Goal: Transaction & Acquisition: Subscribe to service/newsletter

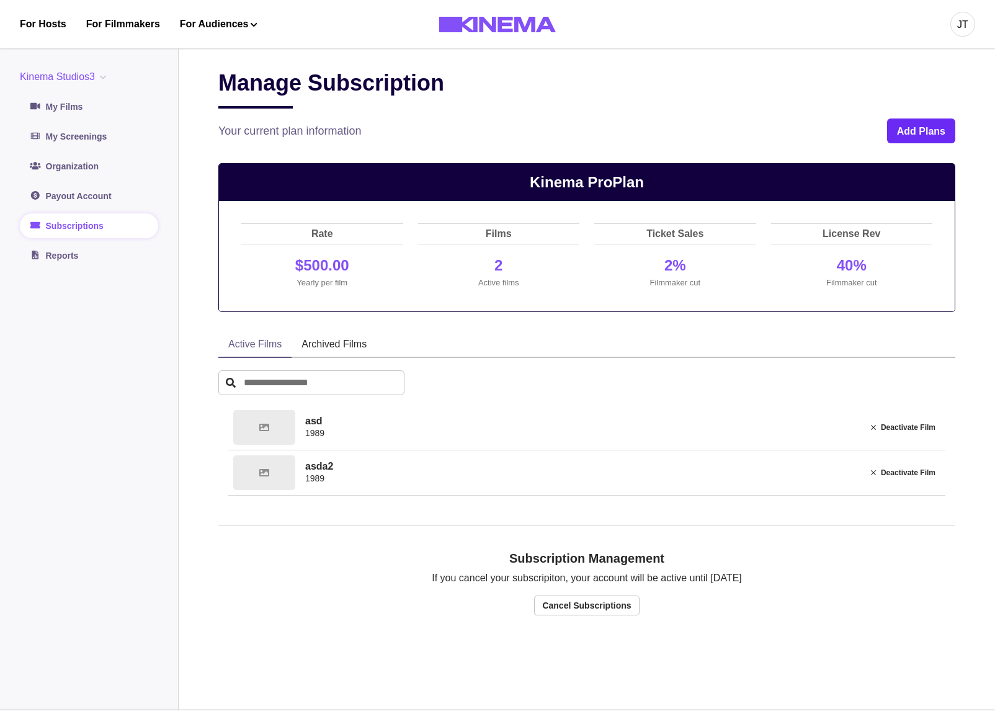
click at [899, 130] on button "Add Plans" at bounding box center [921, 130] width 68 height 25
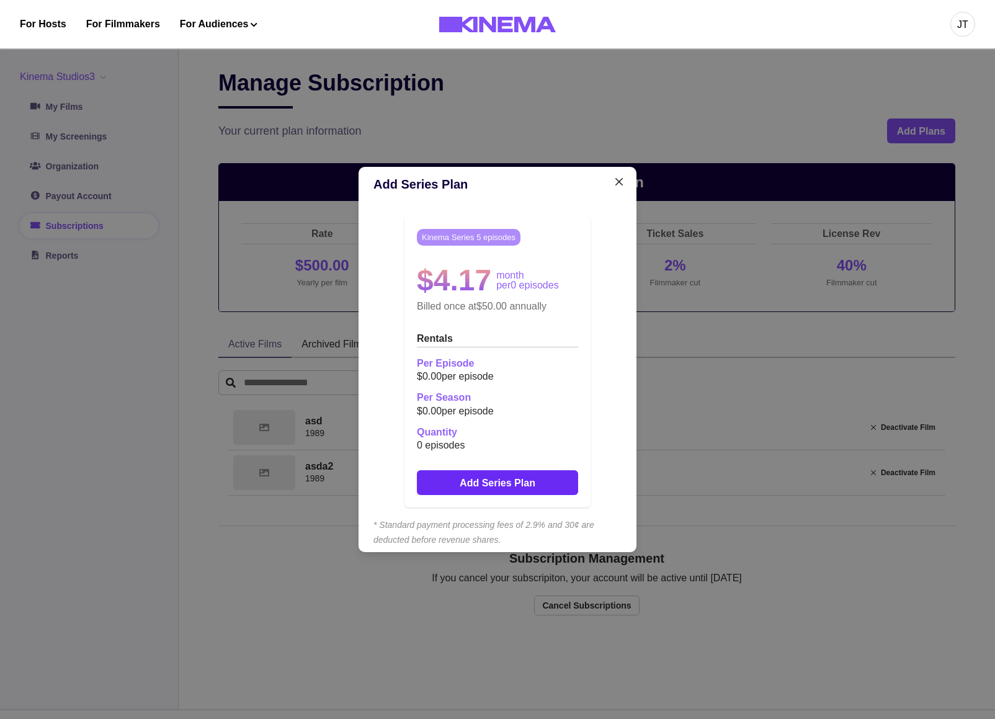
click at [534, 481] on button "Add Series Plan" at bounding box center [497, 482] width 161 height 25
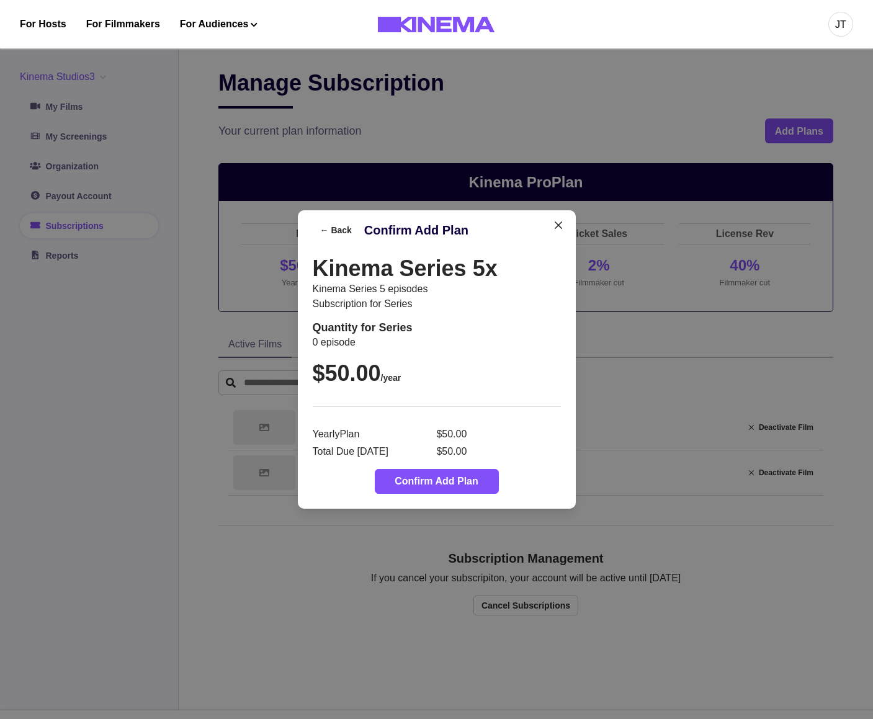
click at [673, 190] on div "← Back Confirm Add Plan Kinema Series 5x Kinema Series 5 episodes Subscription …" at bounding box center [436, 359] width 873 height 719
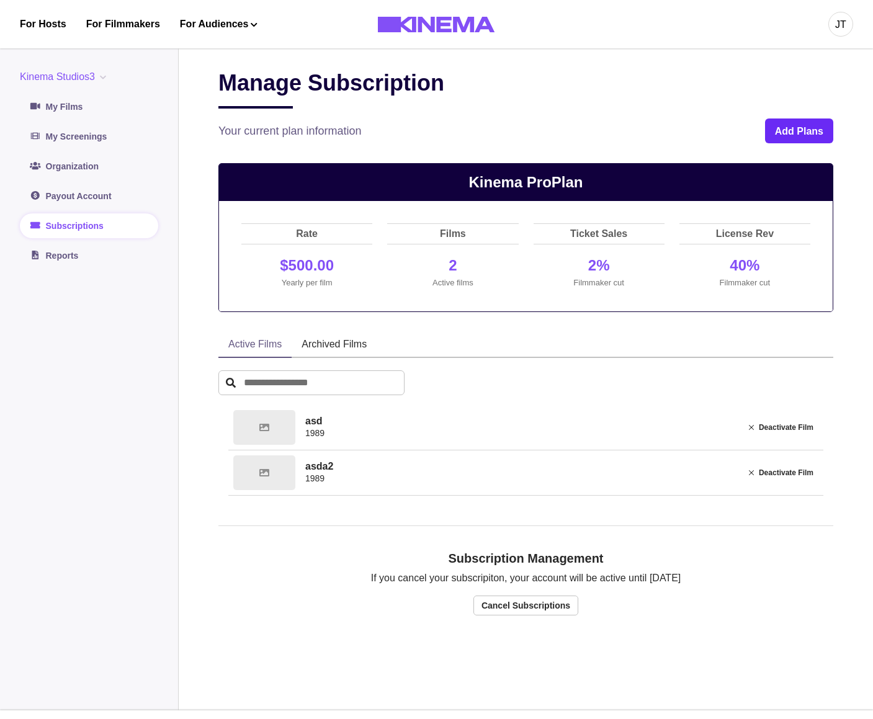
click at [788, 133] on button "Add Plans" at bounding box center [799, 130] width 68 height 25
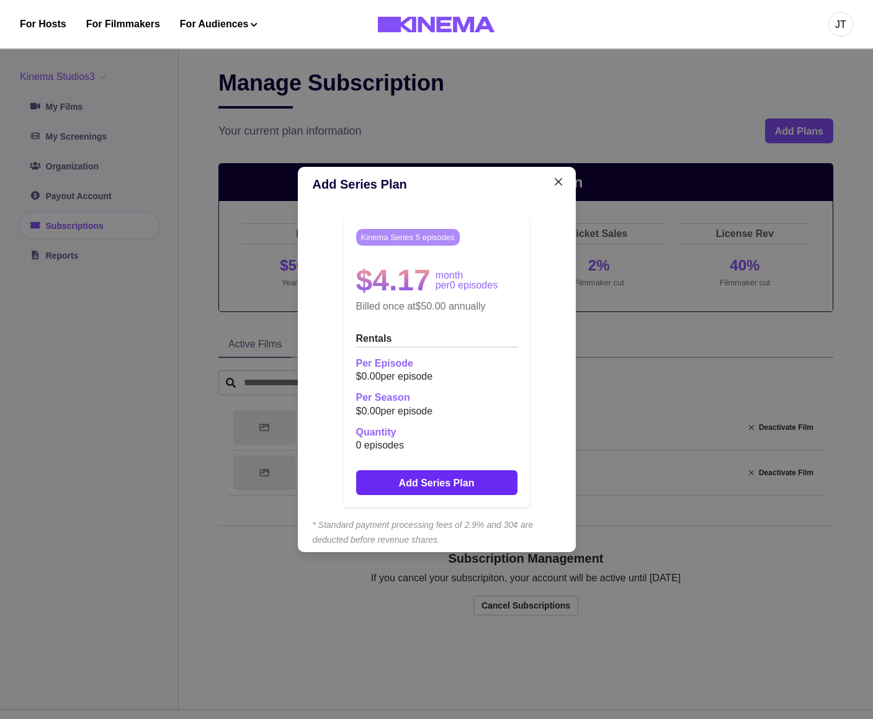
click at [483, 476] on button "Add Series Plan" at bounding box center [436, 482] width 161 height 25
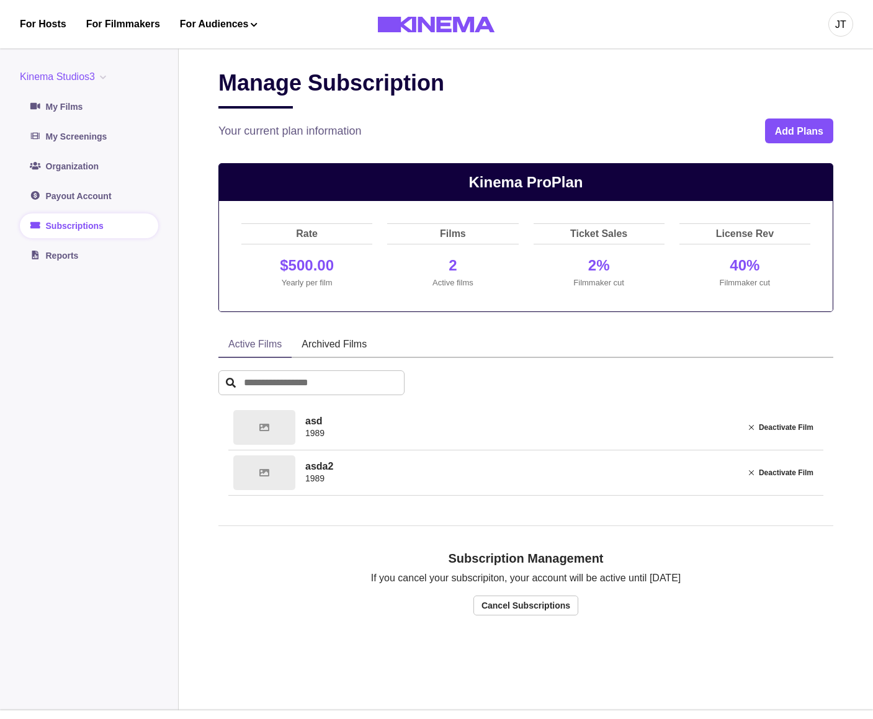
click at [784, 118] on div "Manage Subscription Your current plan information Add Plans" at bounding box center [525, 106] width 615 height 74
click at [783, 125] on button "Add Plans" at bounding box center [799, 130] width 68 height 25
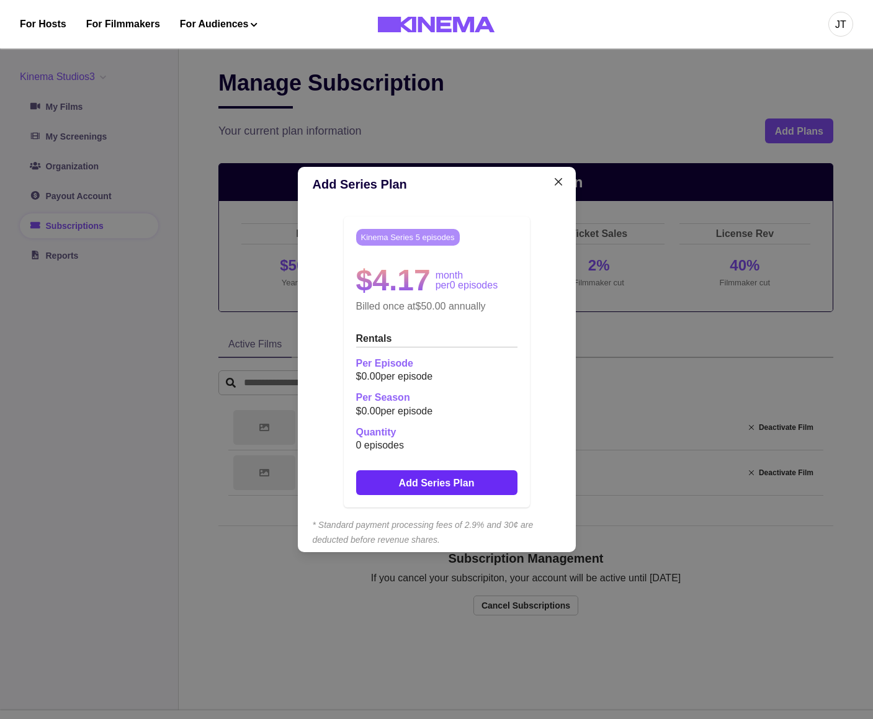
click at [458, 483] on button "Add Series Plan" at bounding box center [436, 482] width 161 height 25
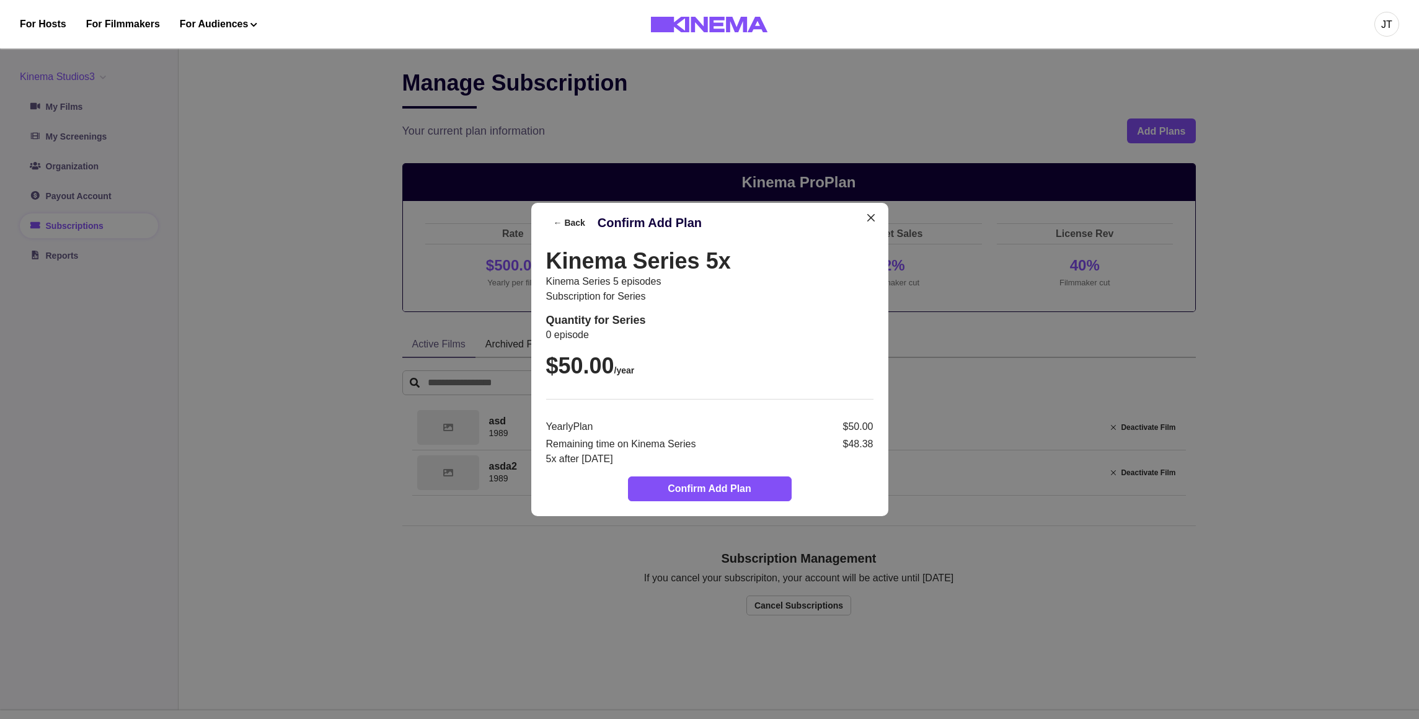
click at [737, 439] on p "$48.38" at bounding box center [792, 452] width 162 height 30
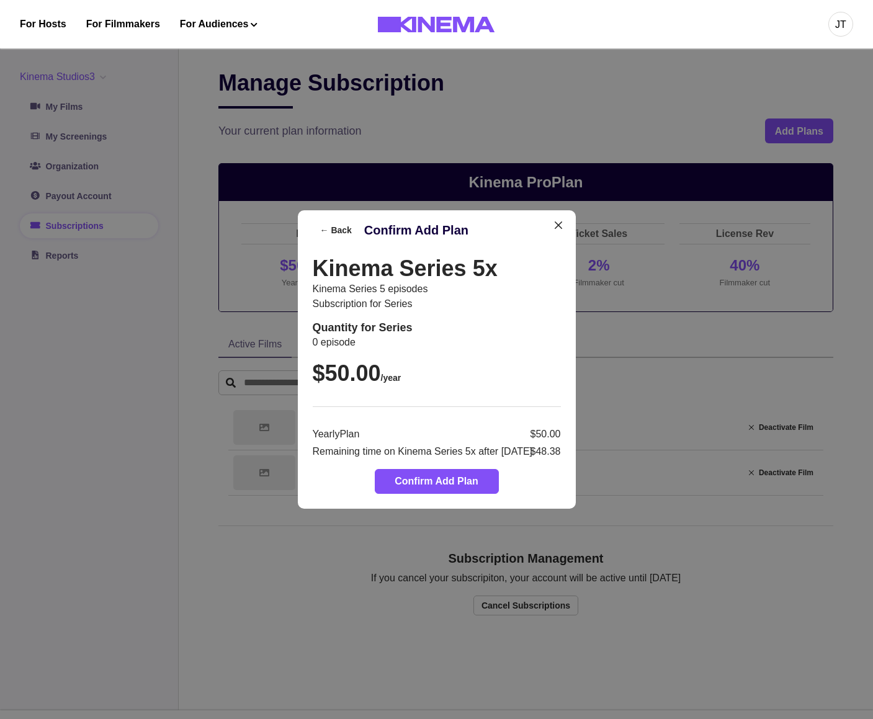
click at [508, 440] on p "$50.00" at bounding box center [499, 434] width 123 height 15
click at [446, 450] on p "$48.38" at bounding box center [499, 451] width 123 height 15
click at [522, 243] on header "← Back Confirm Add Plan" at bounding box center [437, 230] width 278 height 40
click at [509, 365] on div "Kinema Series 5x Kinema Series 5 episodes Subscription for series Quantity for …" at bounding box center [437, 357] width 248 height 204
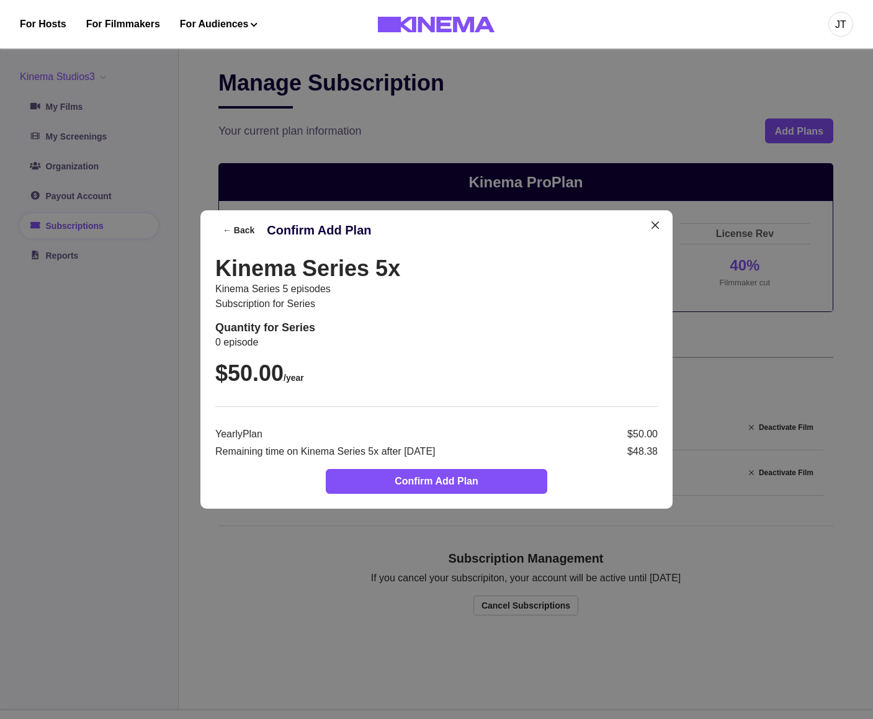
click at [635, 454] on p "$48.38" at bounding box center [548, 451] width 220 height 15
click at [432, 446] on p "Remaining time on Kinema Series 5x after [DATE]" at bounding box center [325, 451] width 220 height 15
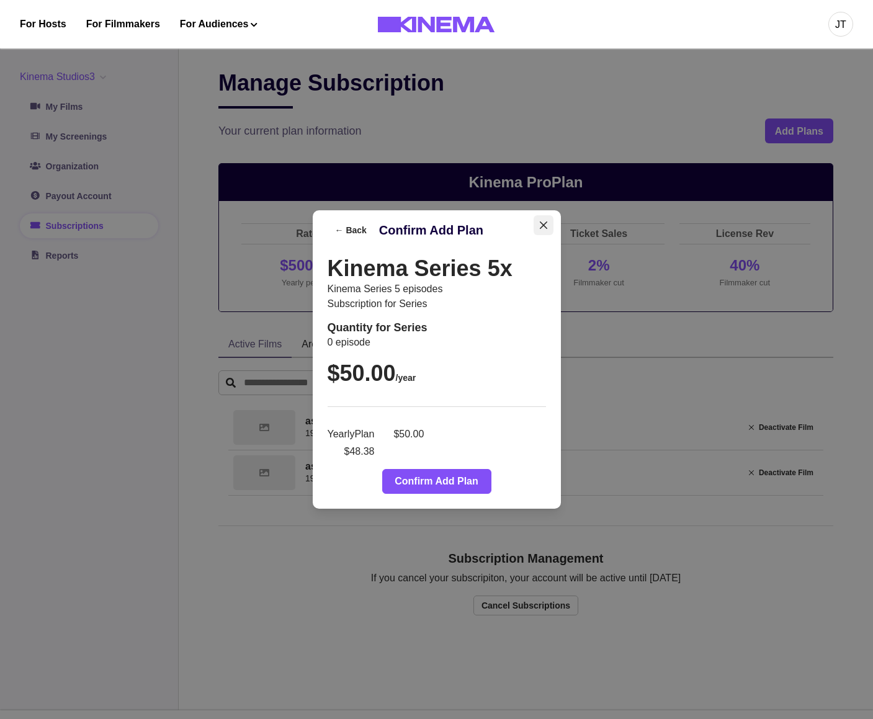
click at [553, 224] on button "Close" at bounding box center [543, 225] width 20 height 20
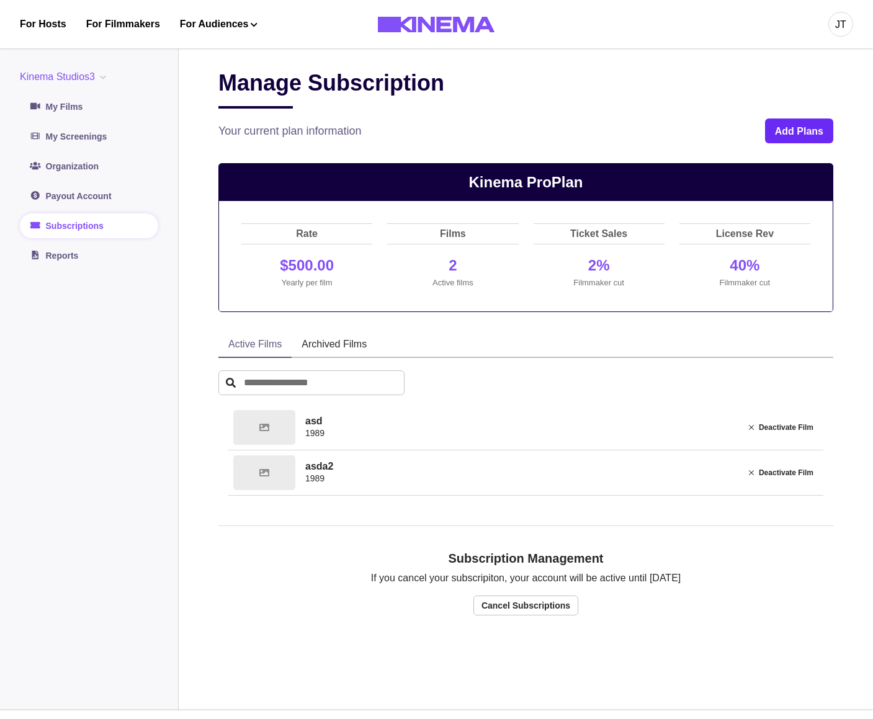
click at [814, 138] on button "Add Plans" at bounding box center [799, 130] width 68 height 25
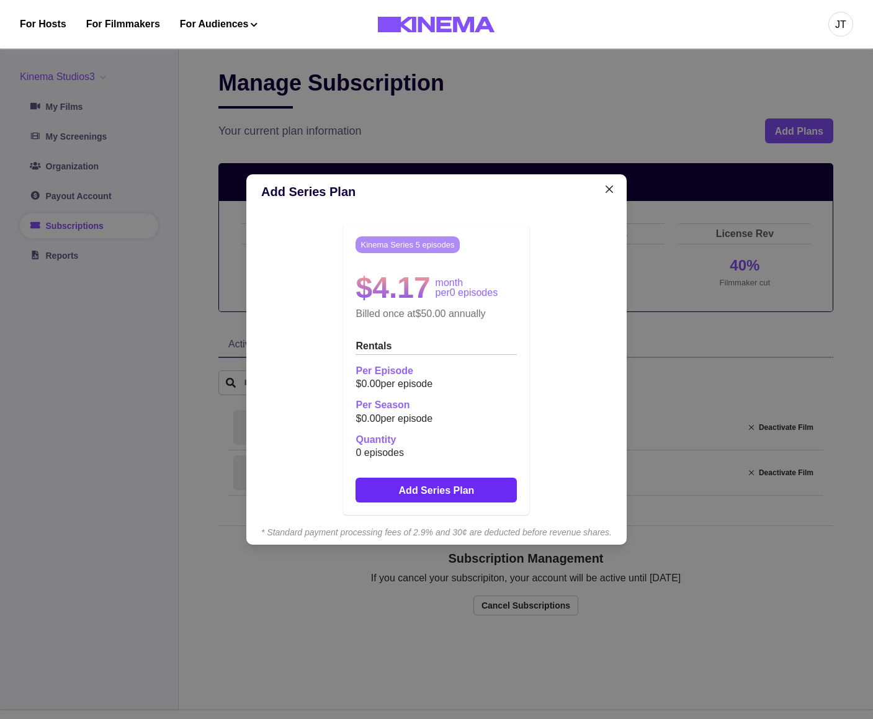
click at [442, 488] on button "Add Series Plan" at bounding box center [435, 489] width 161 height 25
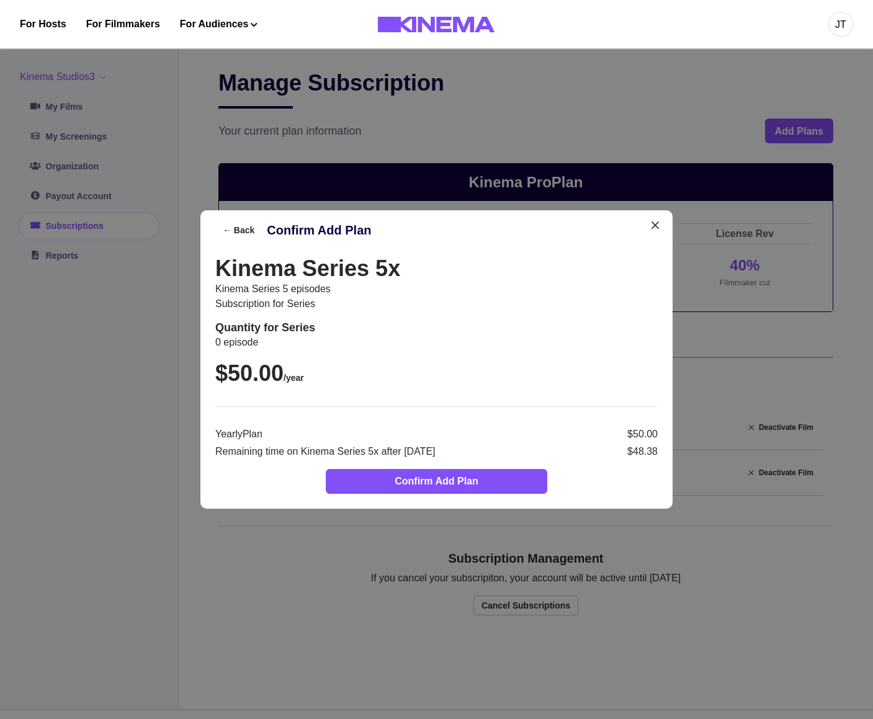
click at [616, 384] on div "Kinema Series 5x Kinema Series 5 episodes Subscription for series Quantity for …" at bounding box center [436, 357] width 442 height 204
click at [747, 410] on div "← Back Confirm Add Plan Kinema Series 5x Kinema Series 5 episodes Subscription …" at bounding box center [436, 359] width 873 height 719
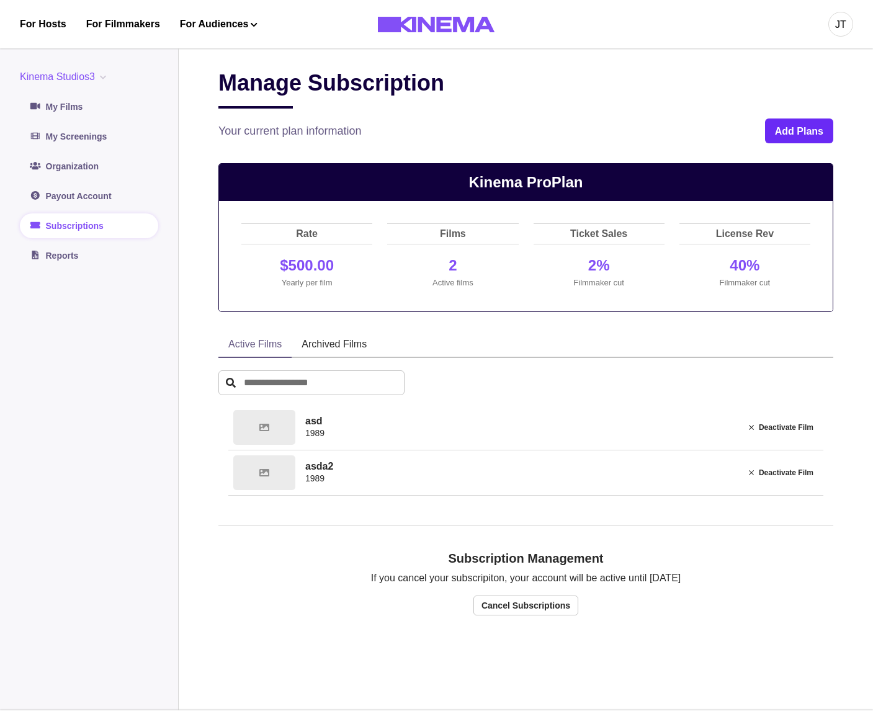
click at [800, 135] on button "Add Plans" at bounding box center [799, 130] width 68 height 25
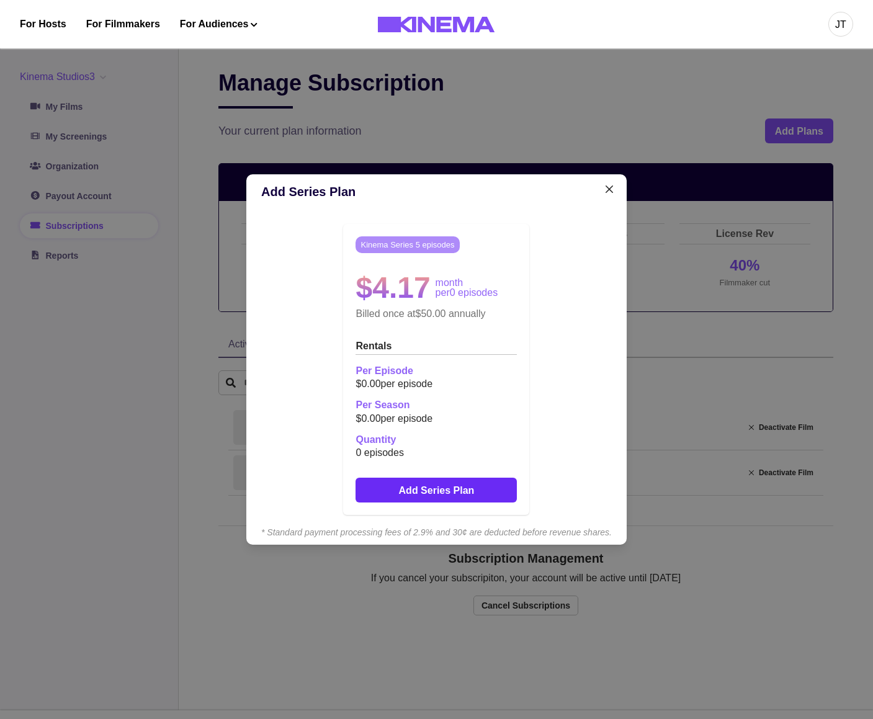
click at [459, 501] on button "Add Series Plan" at bounding box center [435, 489] width 161 height 25
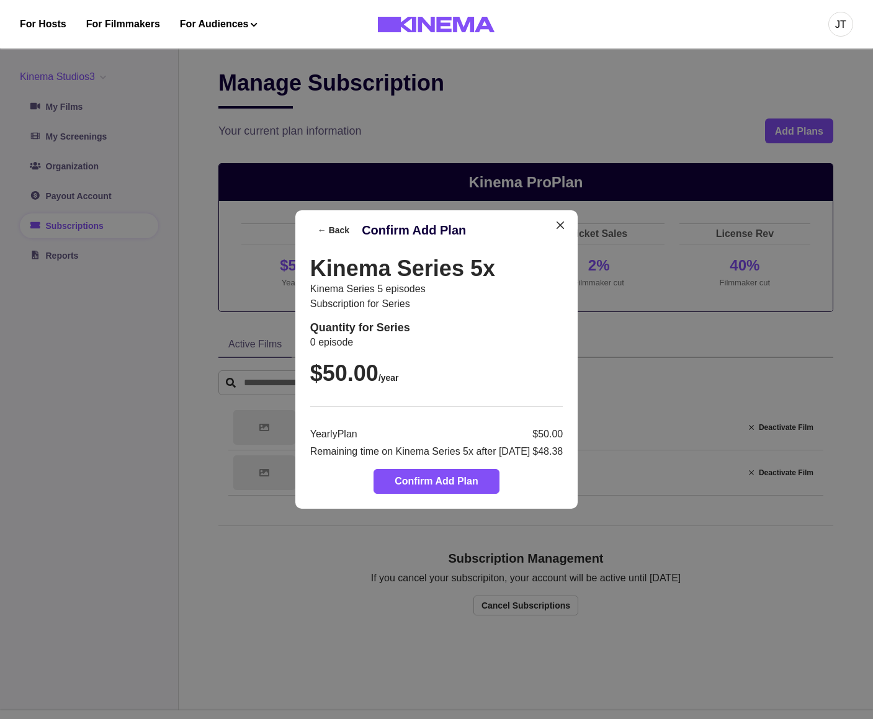
click at [558, 448] on p "$48.38" at bounding box center [547, 451] width 30 height 15
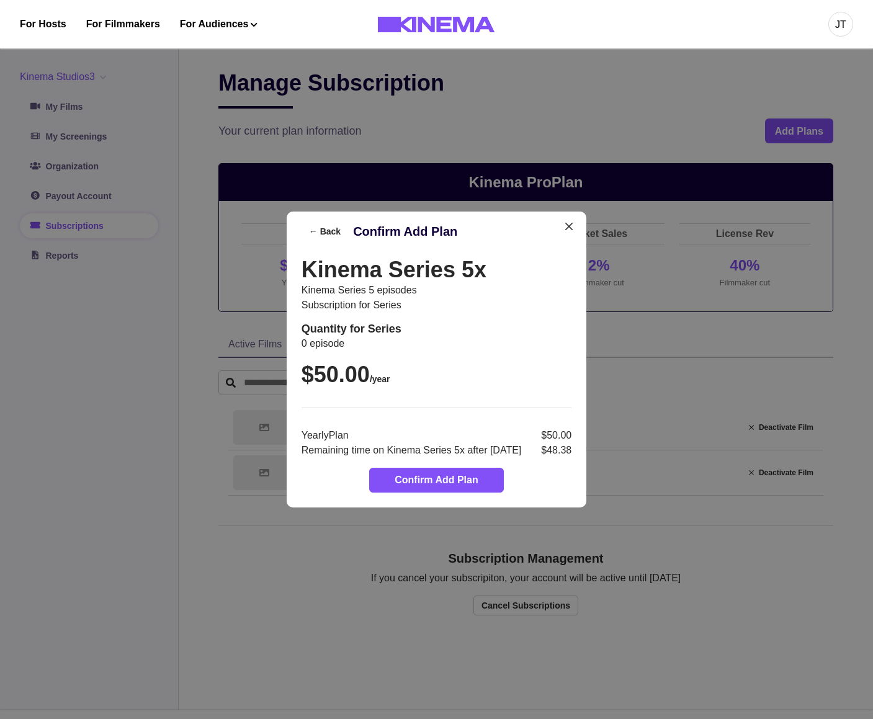
click at [516, 309] on div "Kinema Series 5x Kinema Series 5 episodes Subscription for series Quantity for …" at bounding box center [436, 357] width 270 height 202
click at [579, 226] on button "Close" at bounding box center [569, 226] width 20 height 20
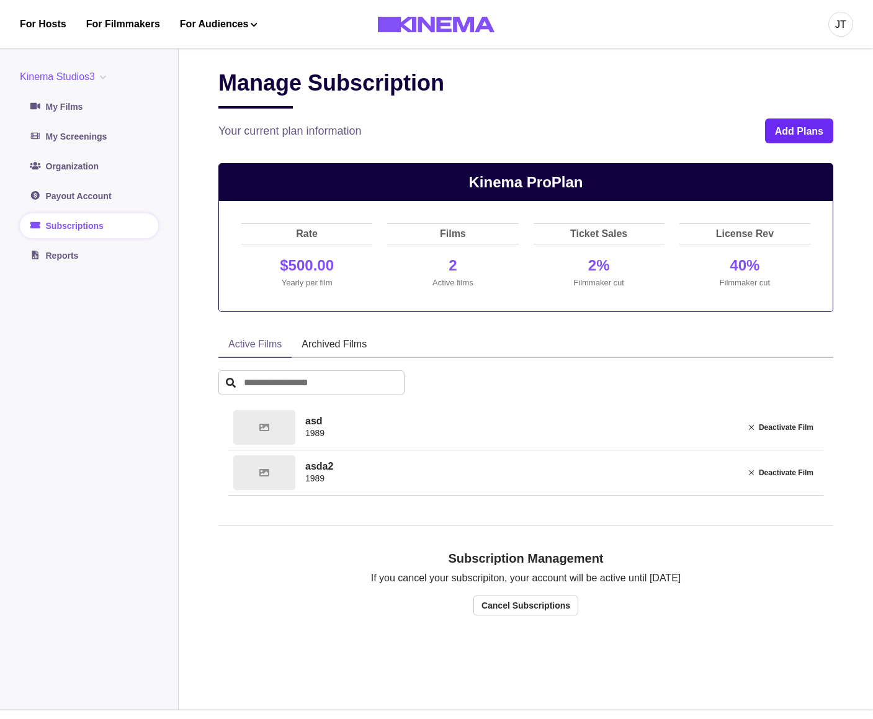
drag, startPoint x: 763, startPoint y: 142, endPoint x: 803, endPoint y: 136, distance: 40.8
click at [763, 142] on div "Your current plan information Add Plans" at bounding box center [525, 130] width 615 height 25
click at [807, 135] on button "Add Plans" at bounding box center [799, 130] width 68 height 25
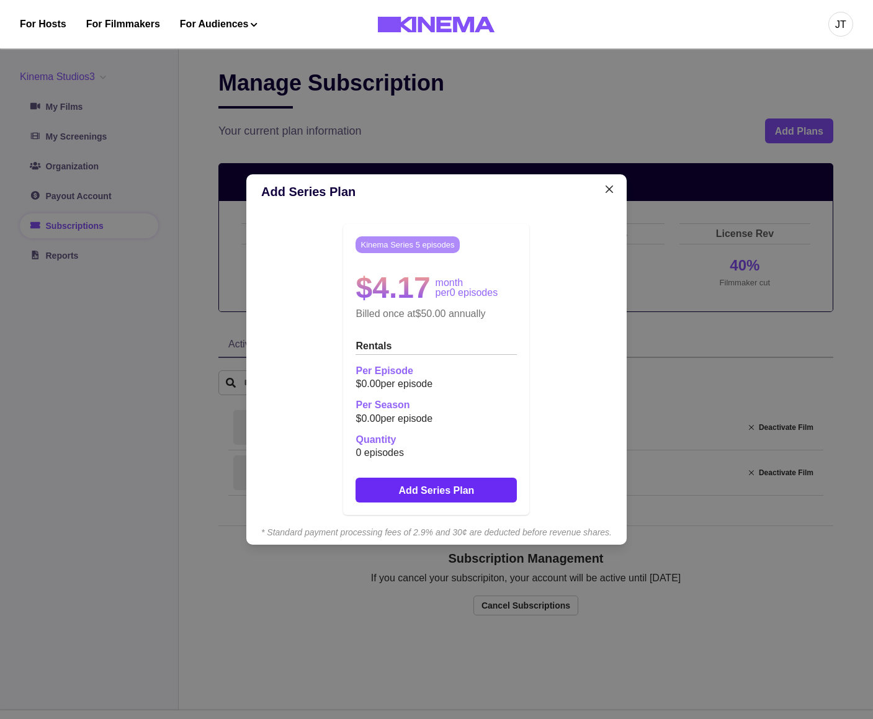
click at [463, 493] on button "Add Series Plan" at bounding box center [435, 489] width 161 height 25
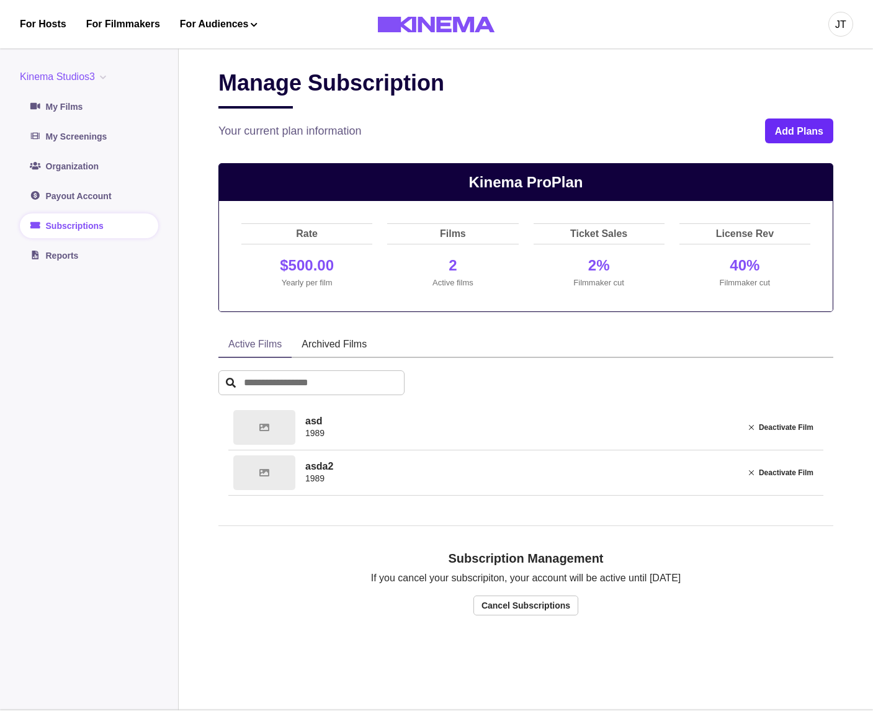
click at [794, 135] on button "Add Plans" at bounding box center [799, 130] width 68 height 25
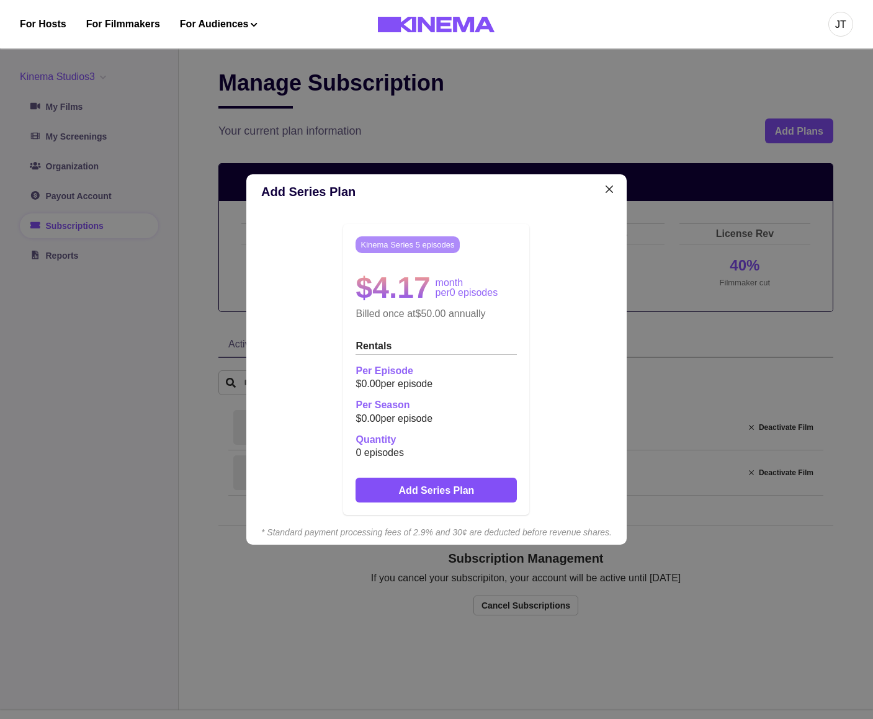
click at [458, 473] on div "Kinema Series 5 episodes $4.17 month per 0 episodes Billed once at $50.00 annua…" at bounding box center [435, 369] width 161 height 266
click at [463, 486] on button "Add Series Plan" at bounding box center [435, 489] width 161 height 25
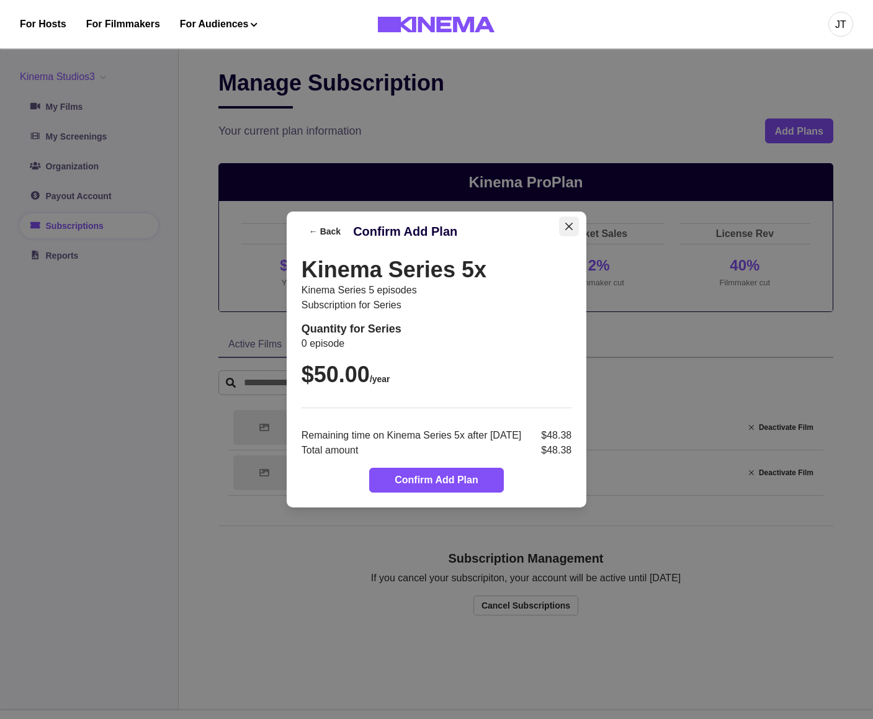
click at [579, 226] on button "Close" at bounding box center [569, 226] width 20 height 20
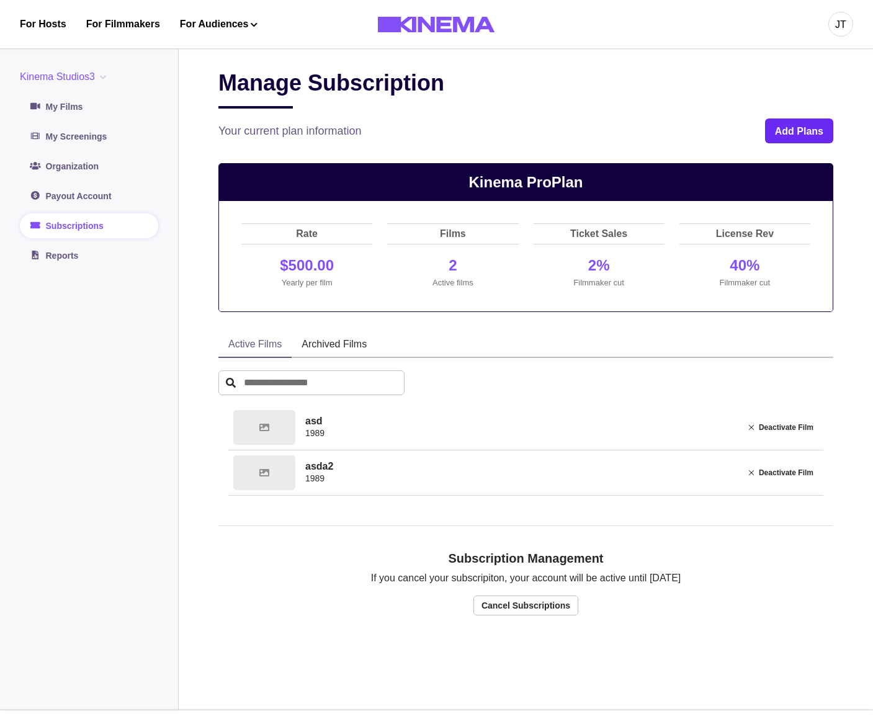
click at [796, 133] on button "Add Plans" at bounding box center [799, 130] width 68 height 25
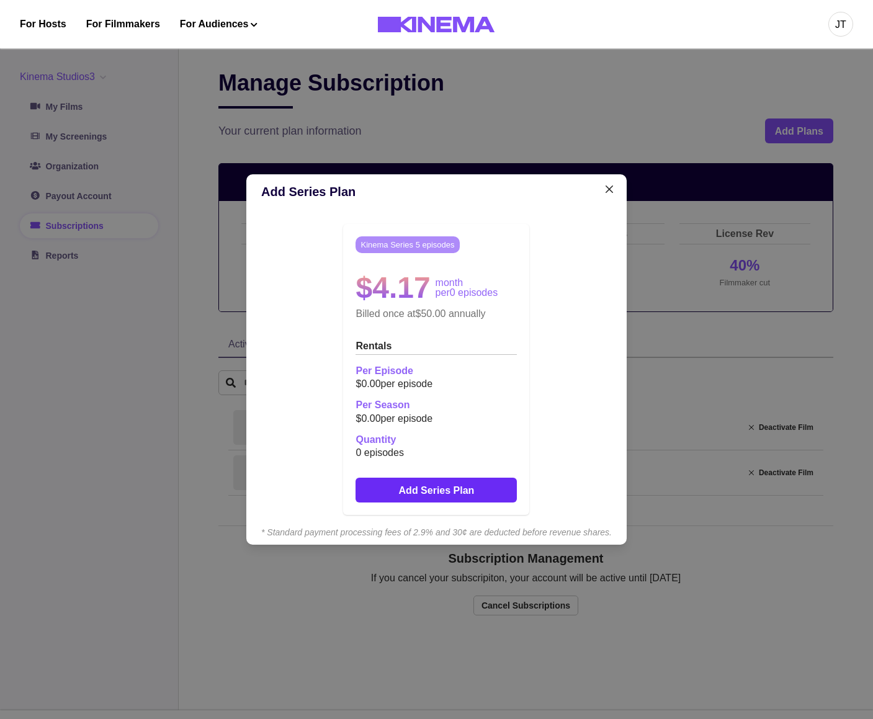
click at [458, 490] on button "Add Series Plan" at bounding box center [435, 489] width 161 height 25
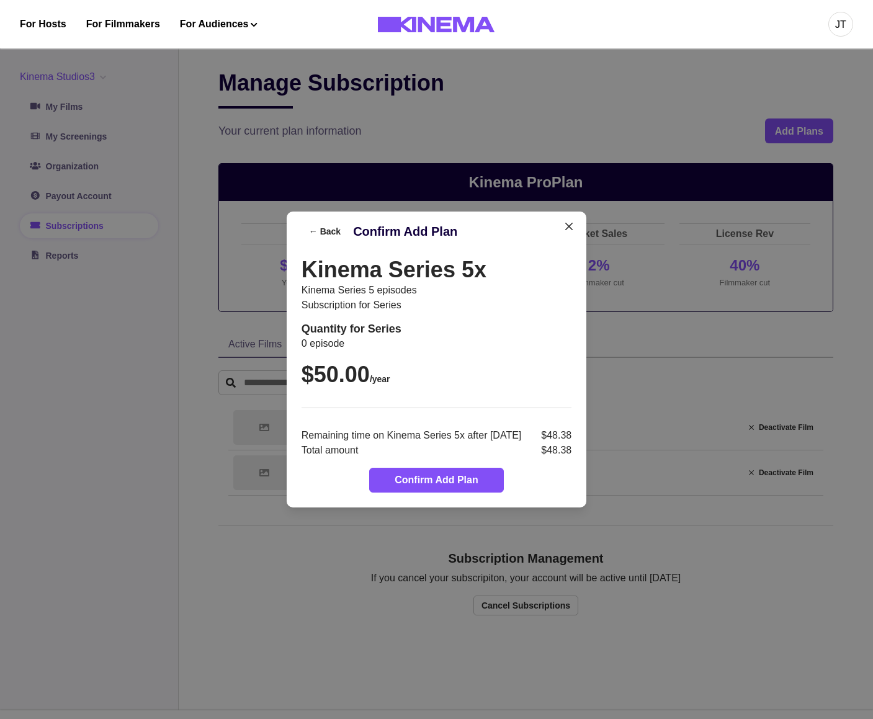
click at [796, 524] on div "← Back Confirm Add Plan Kinema Series 5x Kinema Series 5 episodes Subscription …" at bounding box center [436, 359] width 873 height 719
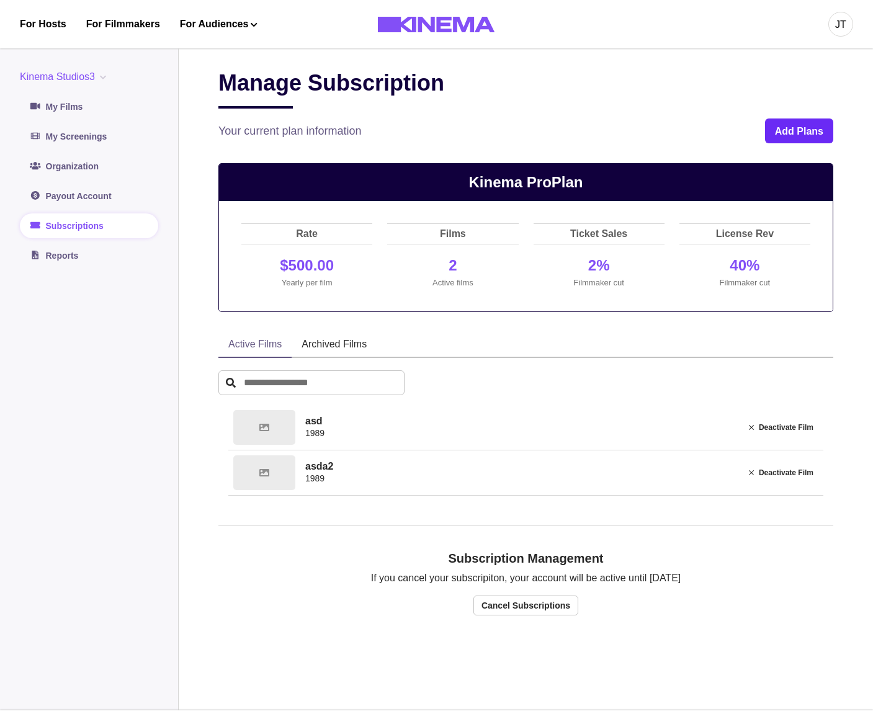
click at [793, 137] on button "Add Plans" at bounding box center [799, 130] width 68 height 25
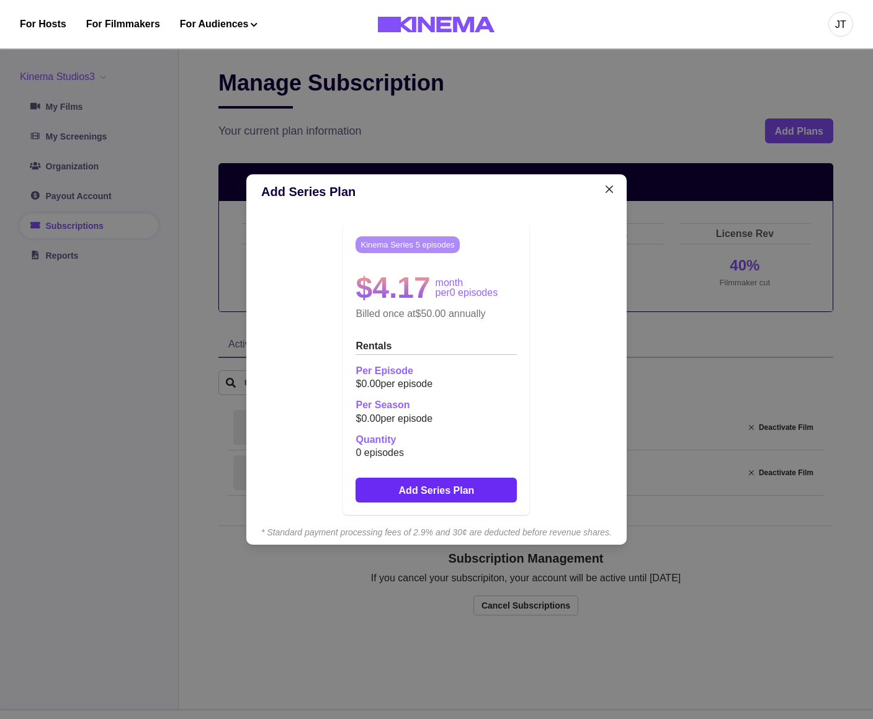
click at [471, 486] on button "Add Series Plan" at bounding box center [435, 489] width 161 height 25
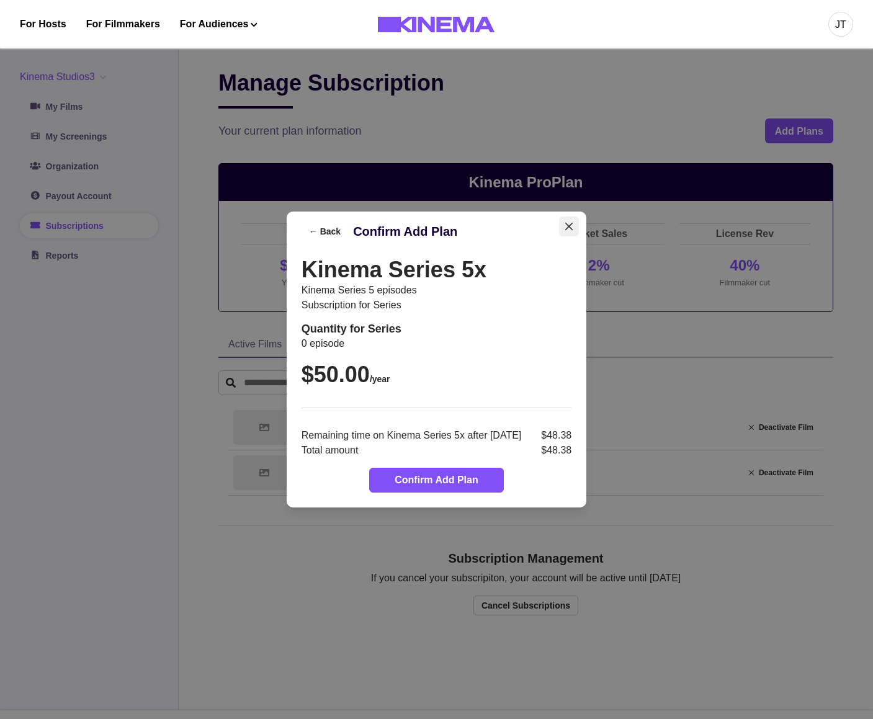
click at [572, 226] on icon "Close" at bounding box center [568, 226] width 7 height 7
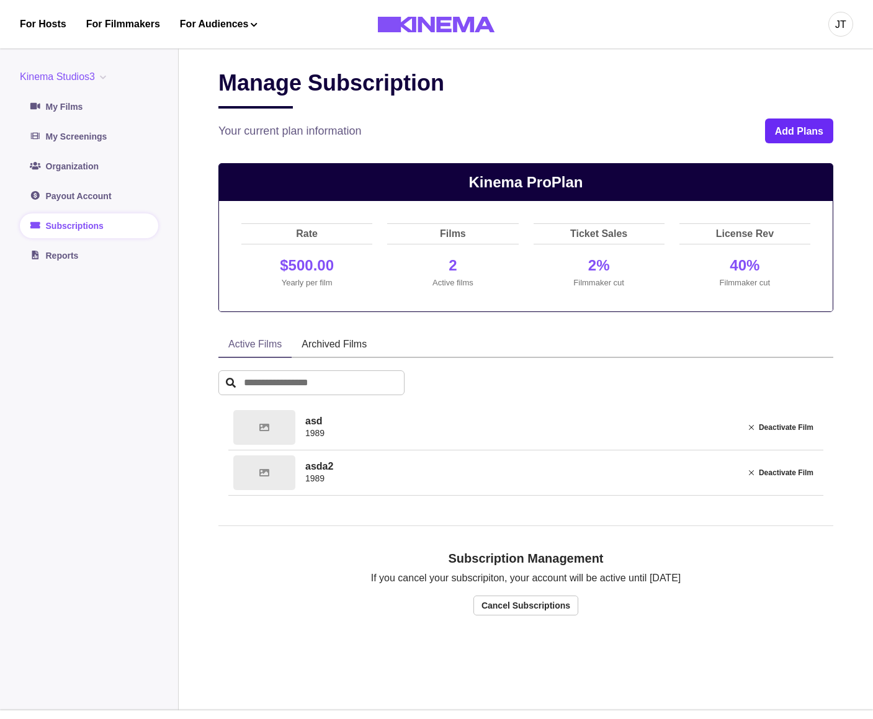
click at [815, 129] on button "Add Plans" at bounding box center [799, 130] width 68 height 25
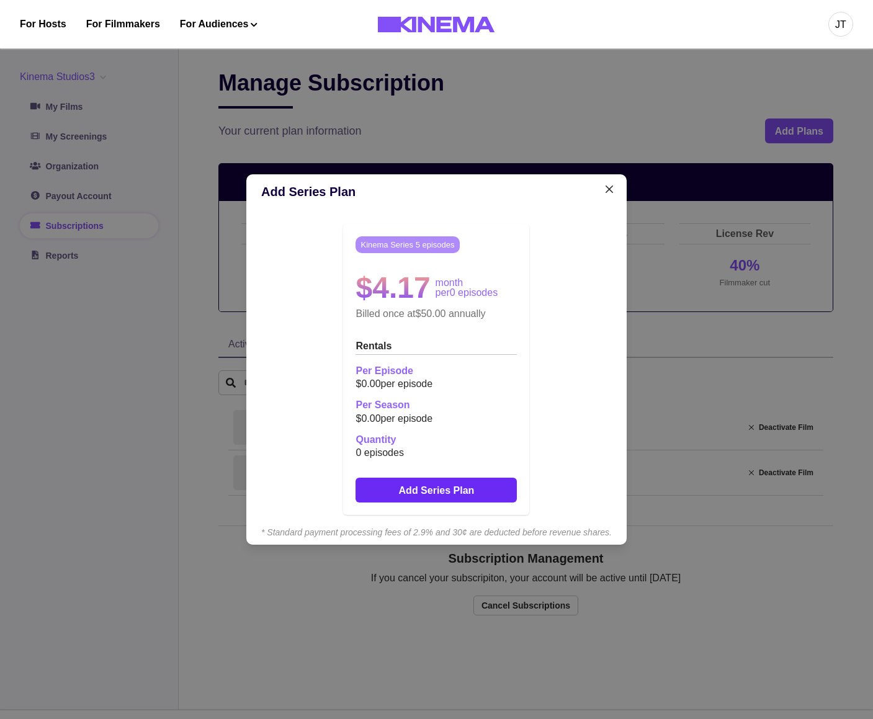
click at [446, 491] on button "Add Series Plan" at bounding box center [435, 489] width 161 height 25
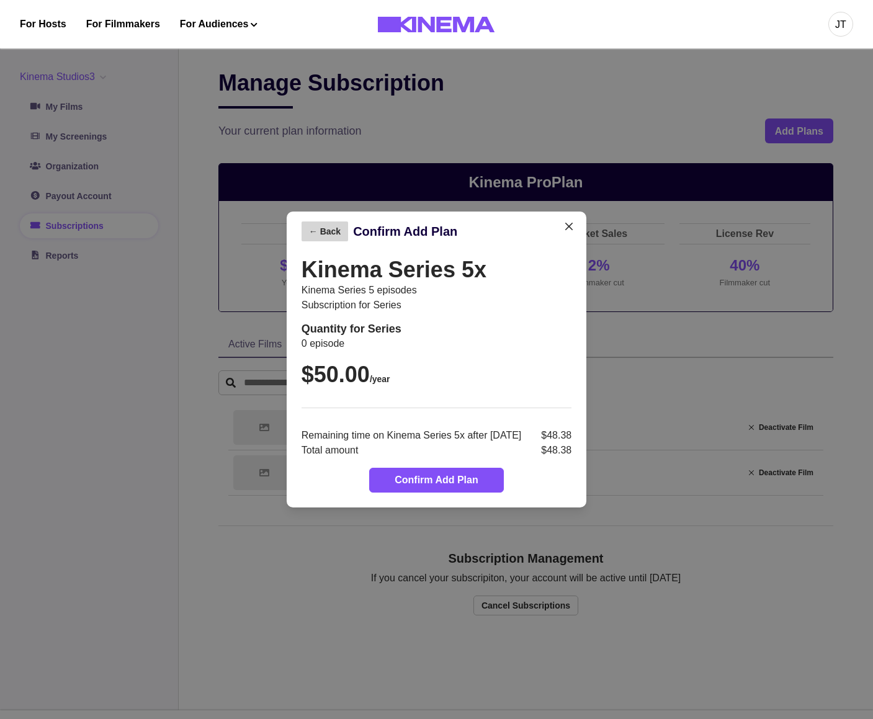
click at [301, 228] on button "← Back" at bounding box center [324, 231] width 47 height 20
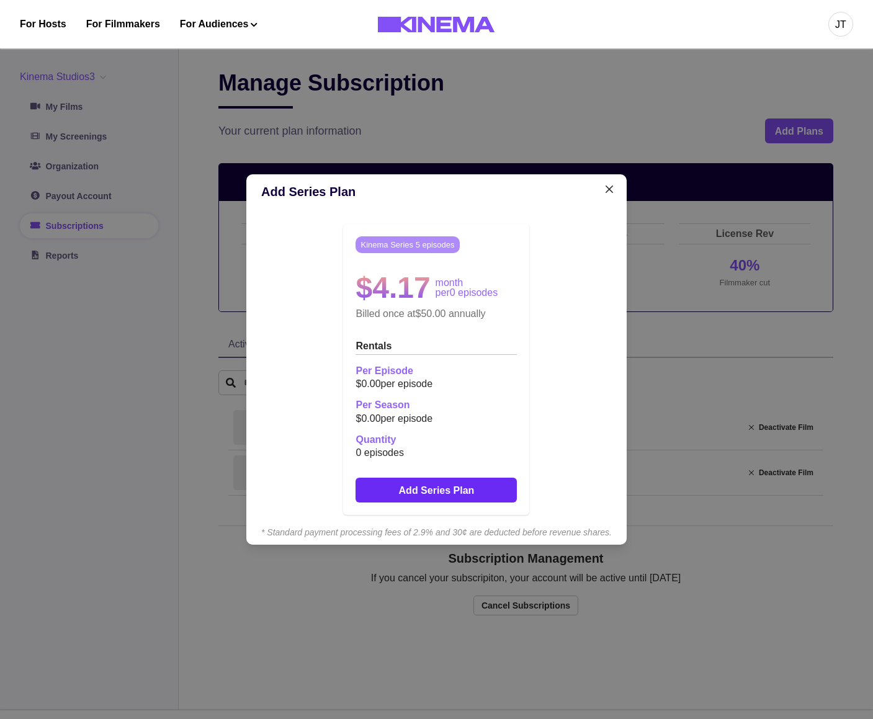
click at [404, 490] on button "Add Series Plan" at bounding box center [435, 489] width 161 height 25
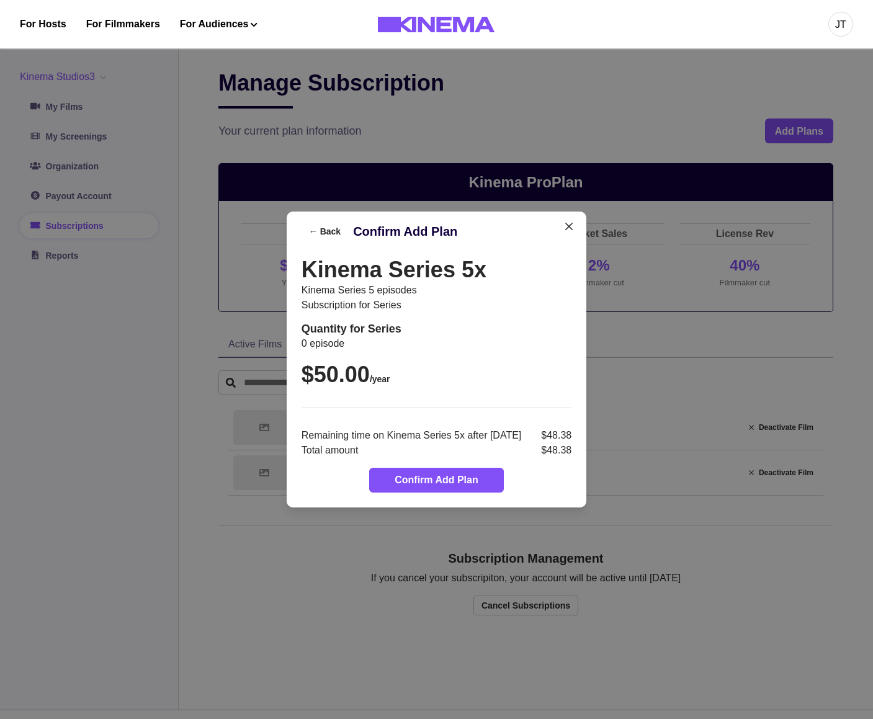
click at [714, 403] on div "← Back Confirm Add Plan Kinema Series 5x Kinema Series 5 episodes Subscription …" at bounding box center [436, 359] width 873 height 719
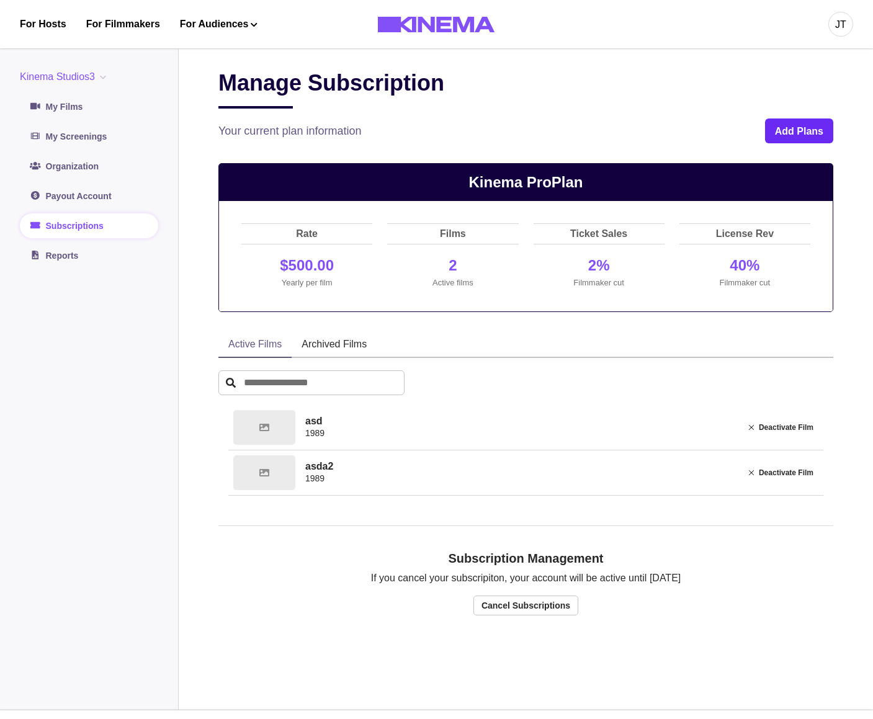
click at [793, 135] on button "Add Plans" at bounding box center [799, 130] width 68 height 25
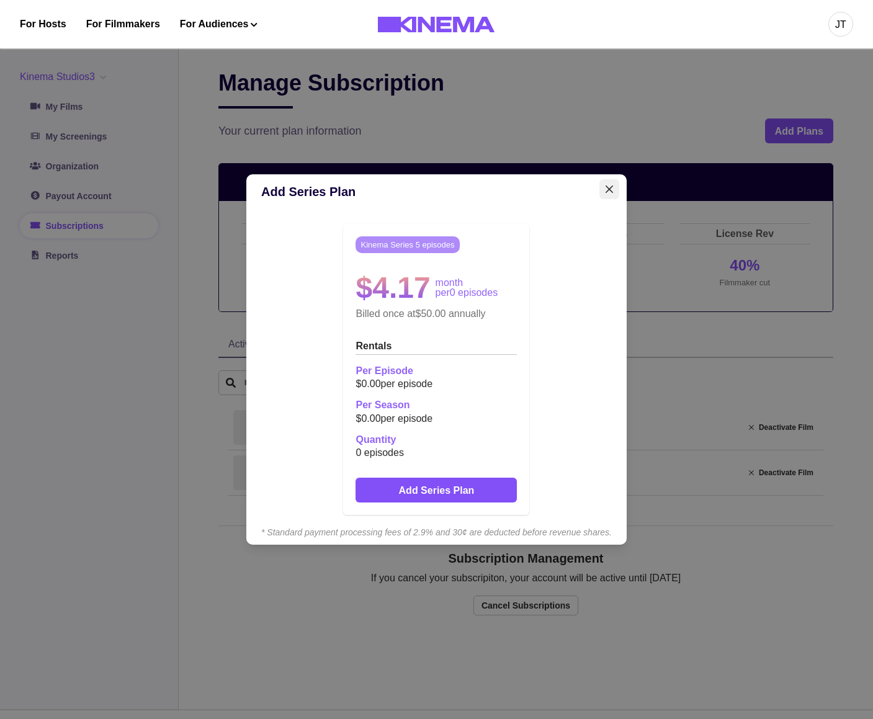
click at [613, 190] on icon "Close" at bounding box center [608, 188] width 7 height 7
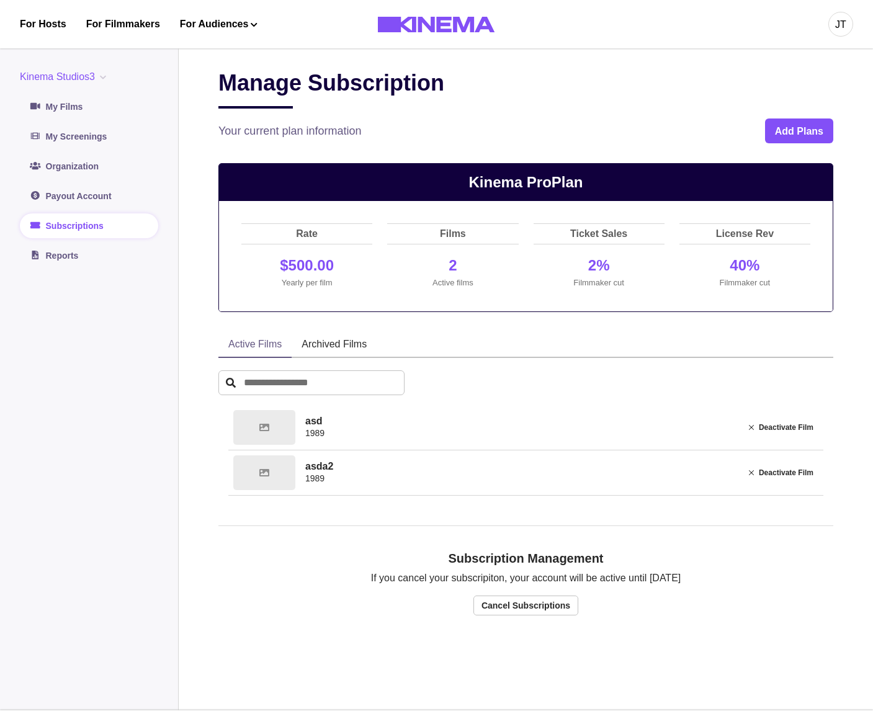
click at [665, 136] on div "Your current plan information Add Plans" at bounding box center [525, 130] width 615 height 25
click at [770, 134] on button "Add Plans" at bounding box center [799, 130] width 68 height 25
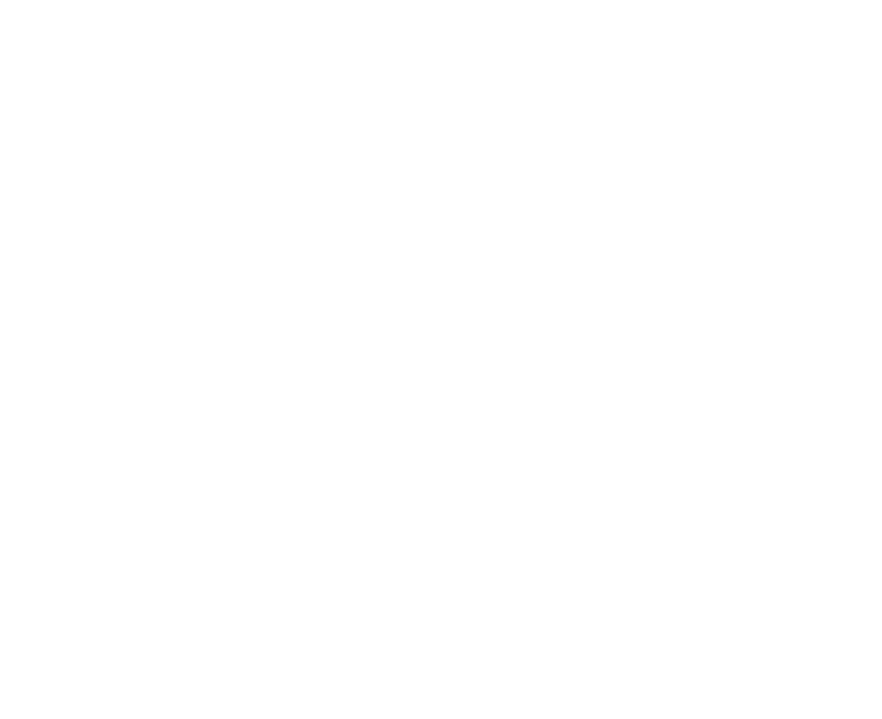
click at [565, 5] on html at bounding box center [441, 2] width 882 height 5
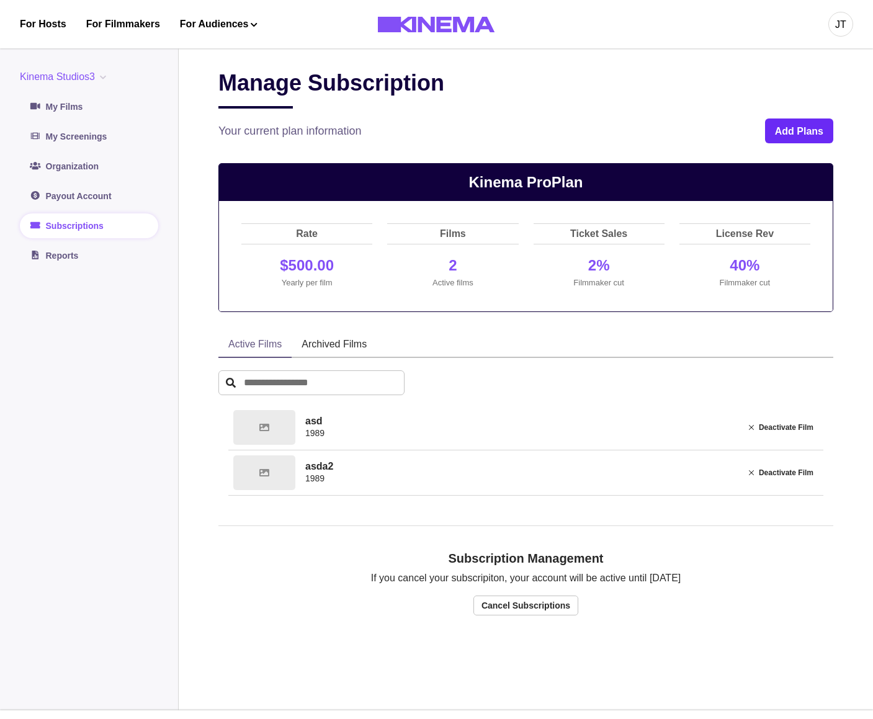
click at [796, 127] on button "Add Plans" at bounding box center [799, 130] width 68 height 25
click at [783, 125] on button "Add Plans" at bounding box center [799, 130] width 68 height 25
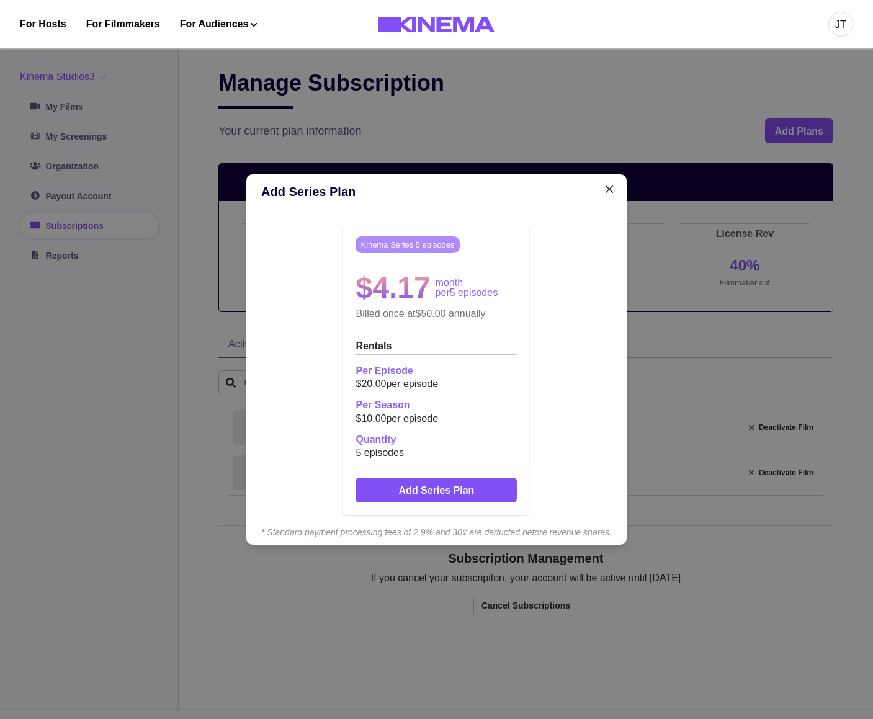
click at [589, 74] on div "Add Series Plan Kinema Series 5 episodes $4.17 month per 5 episodes Billed once…" at bounding box center [436, 359] width 873 height 719
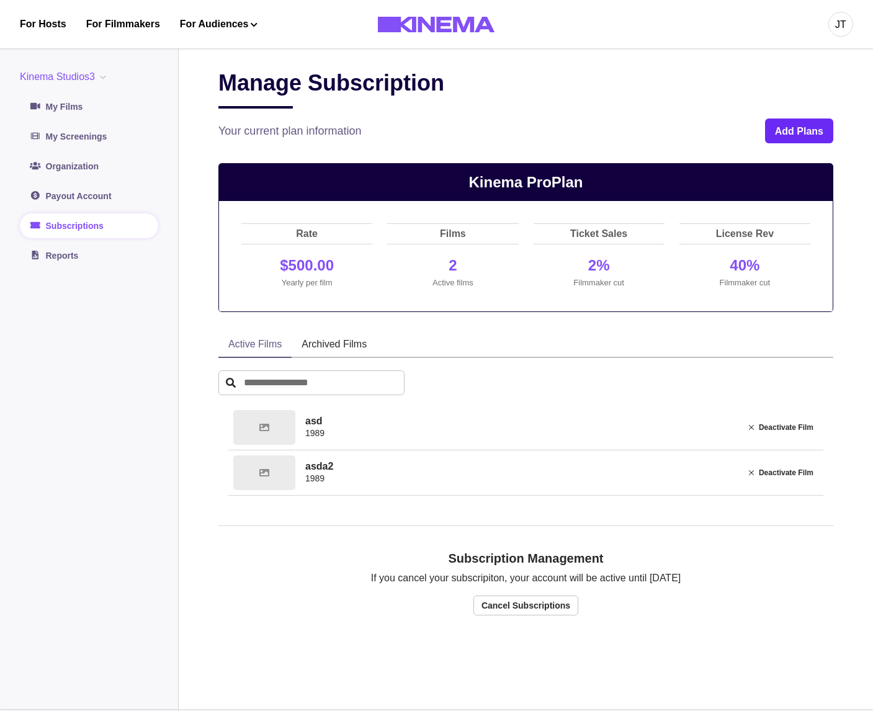
click at [813, 123] on button "Add Plans" at bounding box center [799, 130] width 68 height 25
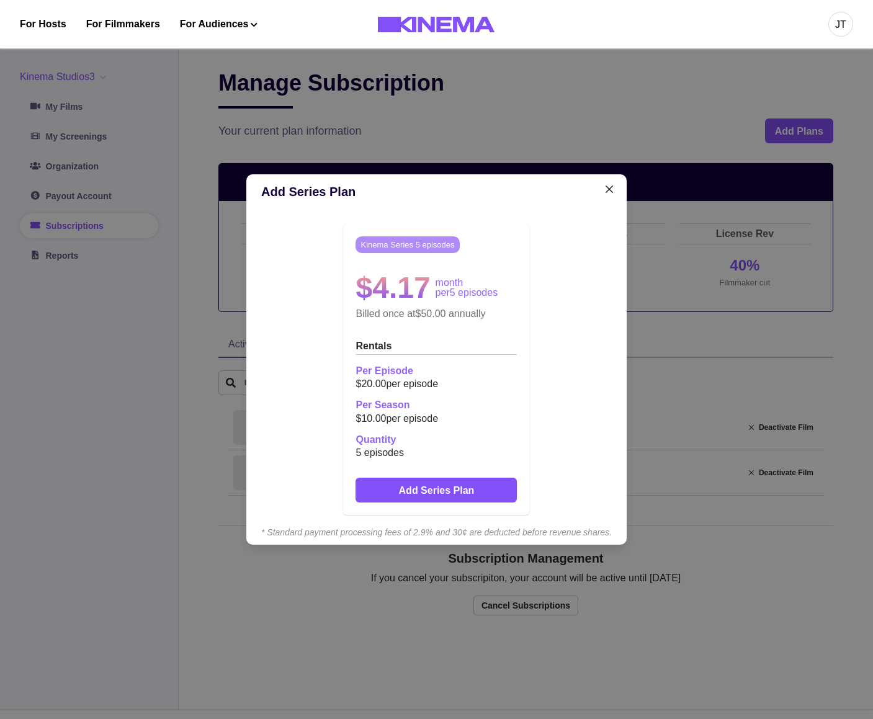
click at [818, 133] on div "Add Series Plan Kinema Series 5 episodes $4.17 month per 5 episodes Billed once…" at bounding box center [436, 359] width 873 height 719
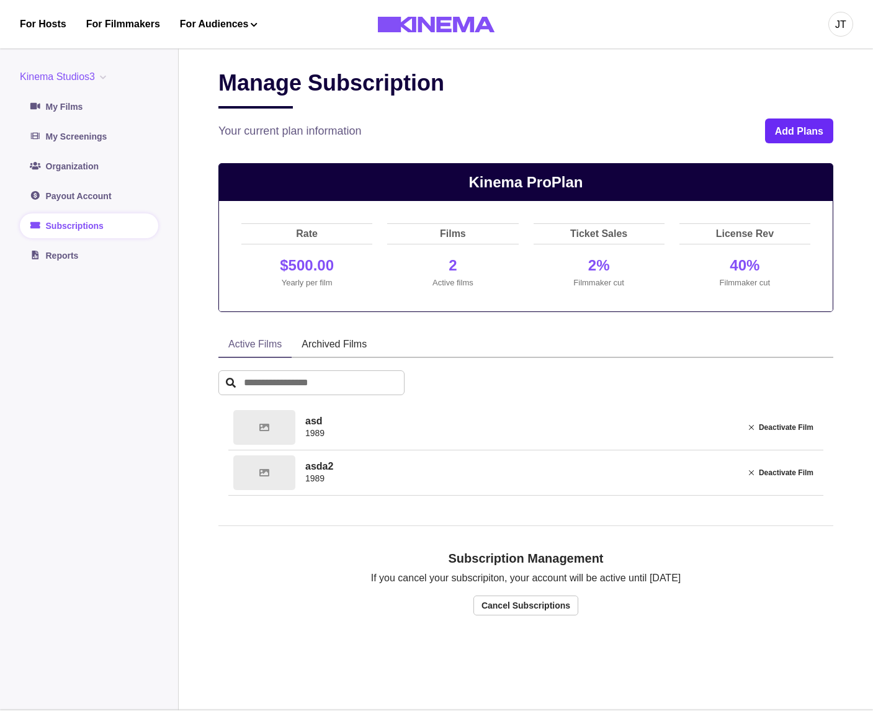
click at [788, 127] on button "Add Plans" at bounding box center [799, 130] width 68 height 25
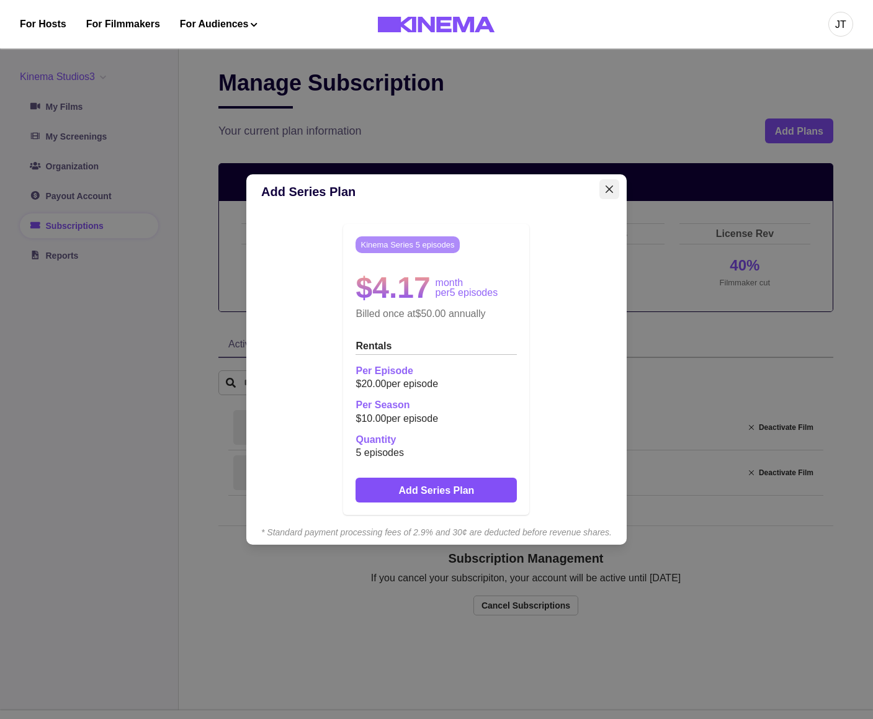
click at [618, 193] on button "Close" at bounding box center [609, 189] width 20 height 20
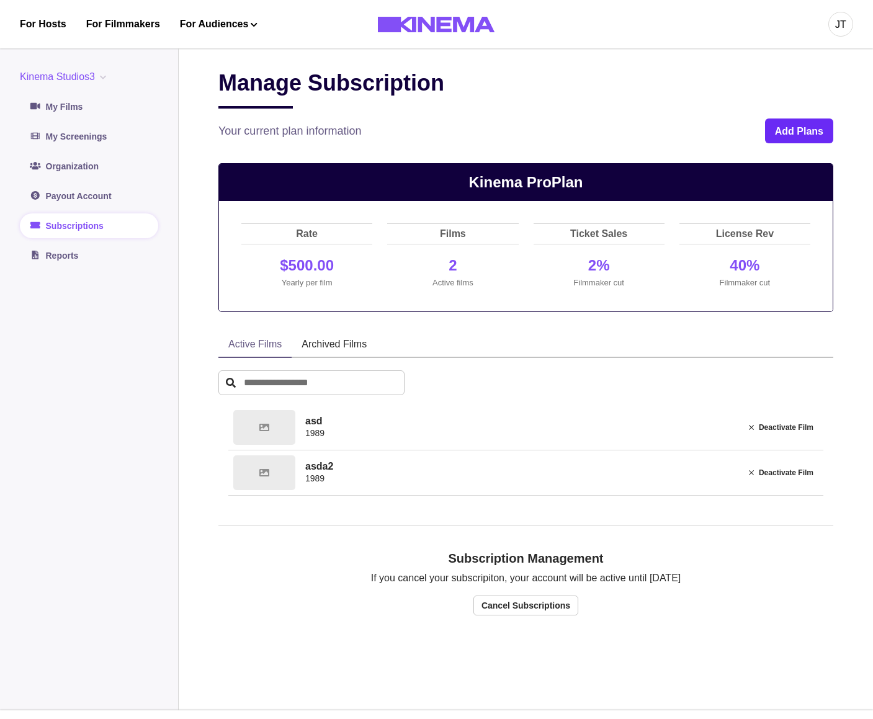
click at [804, 128] on button "Add Plans" at bounding box center [799, 130] width 68 height 25
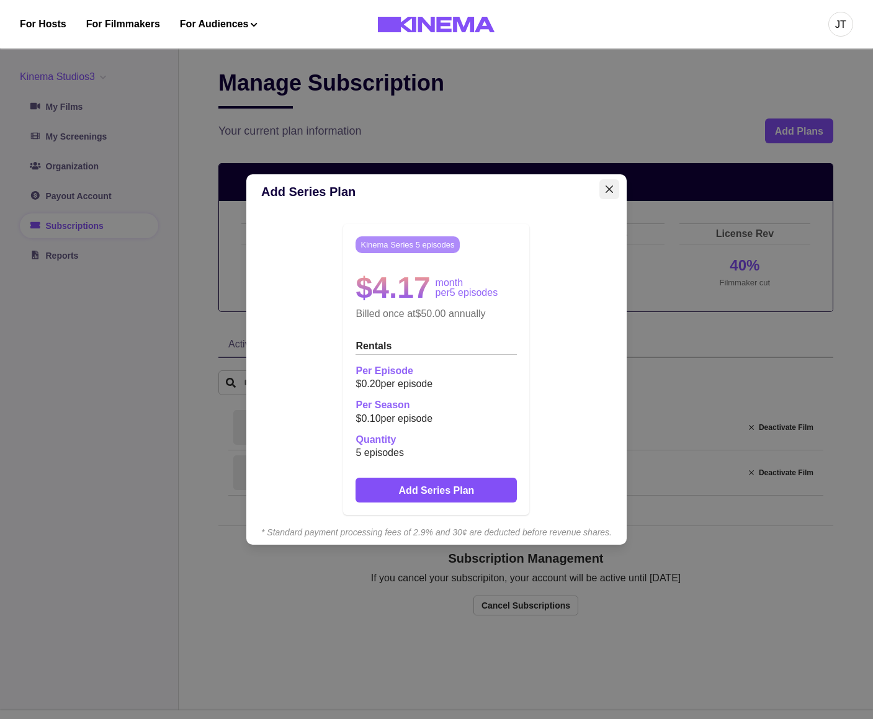
click at [613, 187] on icon "Close" at bounding box center [608, 188] width 7 height 7
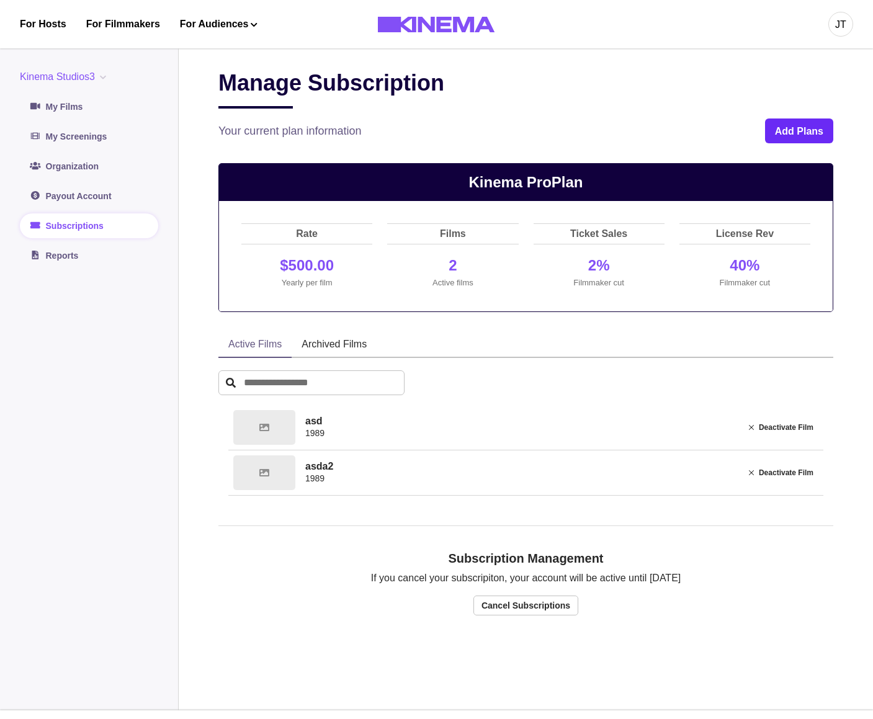
click at [791, 135] on button "Add Plans" at bounding box center [799, 130] width 68 height 25
click at [789, 139] on button "Add Plans" at bounding box center [799, 130] width 68 height 25
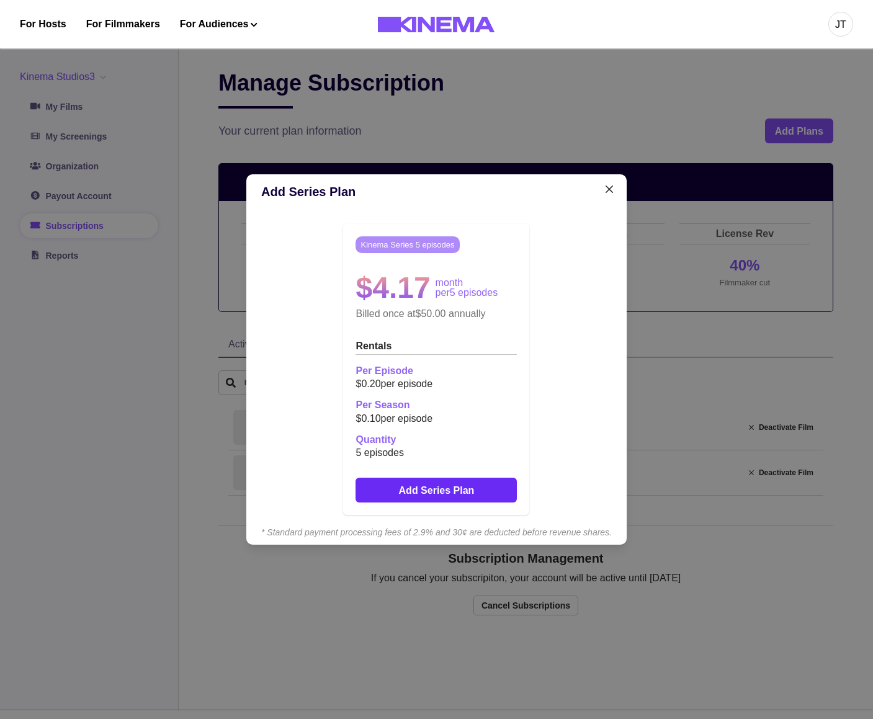
click at [442, 488] on button "Add Series Plan" at bounding box center [435, 489] width 161 height 25
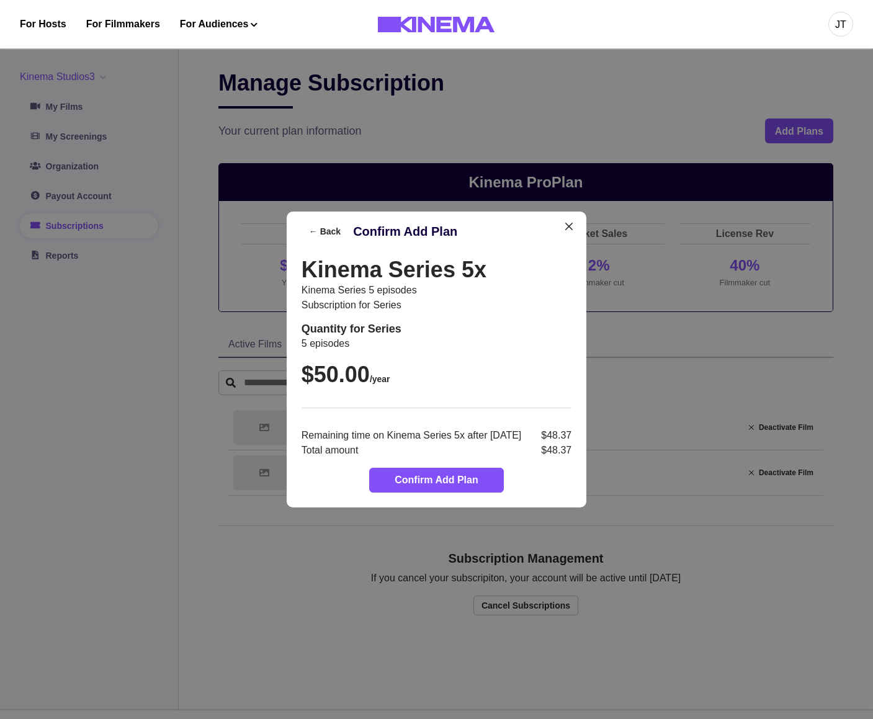
click at [490, 382] on div "Kinema Series 5x Kinema Series 5 episodes Subscription for series Quantity for …" at bounding box center [436, 357] width 270 height 202
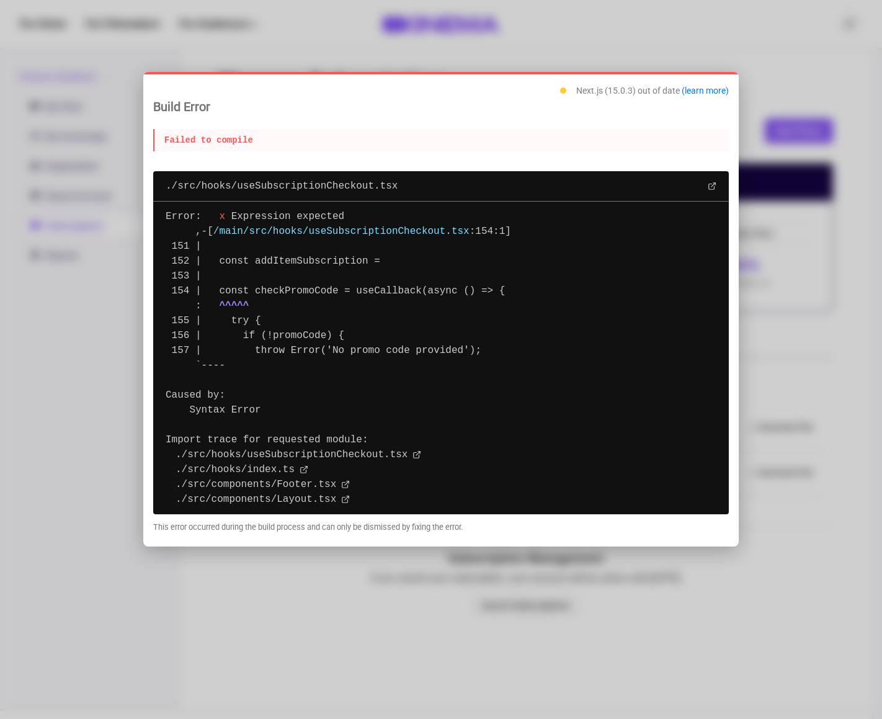
click at [530, 277] on pre "Error: x Expression expected ,-[ /main/src/hooks/useSubscriptionCheckout.tsx :1…" at bounding box center [440, 358] width 575 height 313
click at [330, 185] on div "./src/hooks/useSubscriptionCheckout.tsx" at bounding box center [440, 186] width 575 height 30
click at [535, 195] on div "./src/hooks/useSubscriptionCheckout.tsx" at bounding box center [440, 186] width 575 height 30
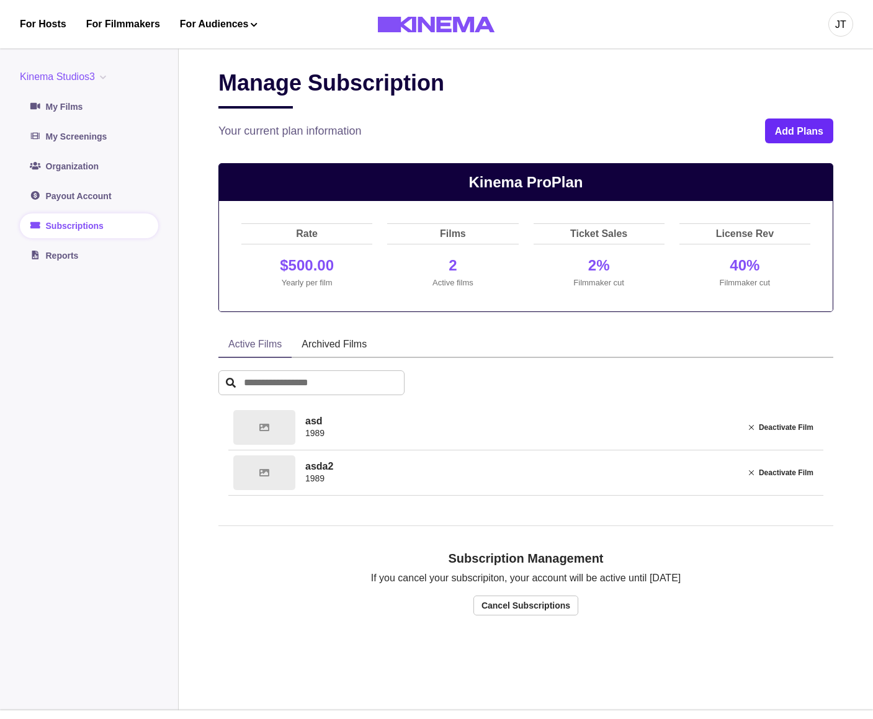
click at [799, 132] on button "Add Plans" at bounding box center [799, 130] width 68 height 25
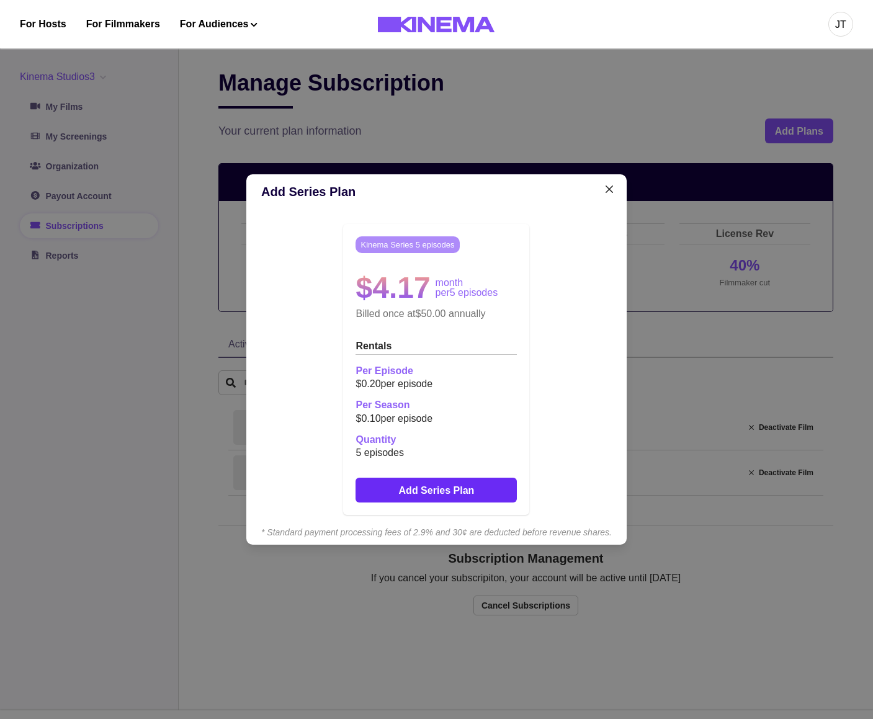
click at [470, 486] on button "Add Series Plan" at bounding box center [435, 489] width 161 height 25
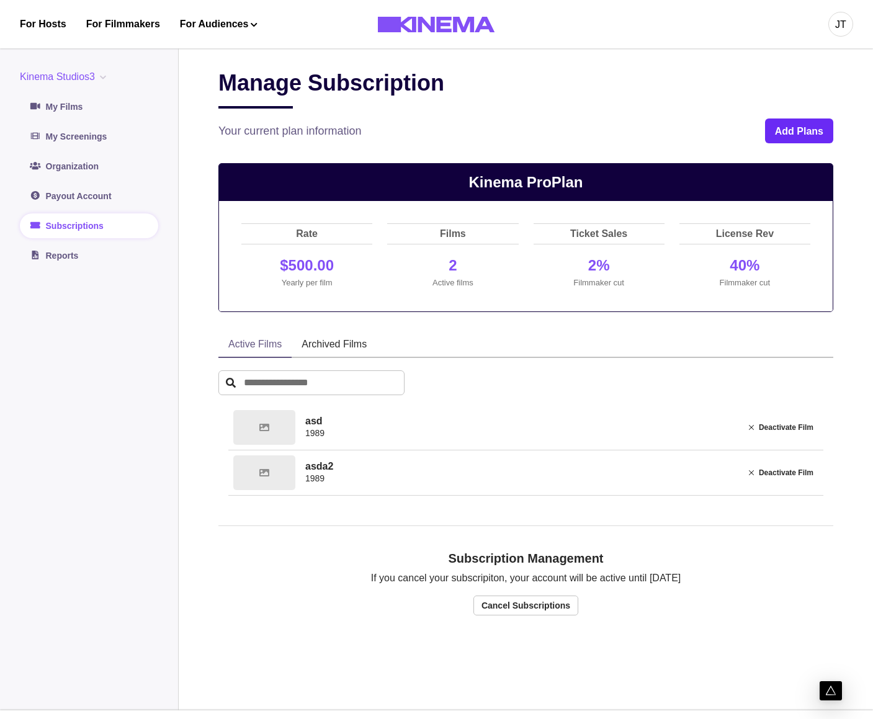
click at [796, 135] on button "Add Plans" at bounding box center [799, 130] width 68 height 25
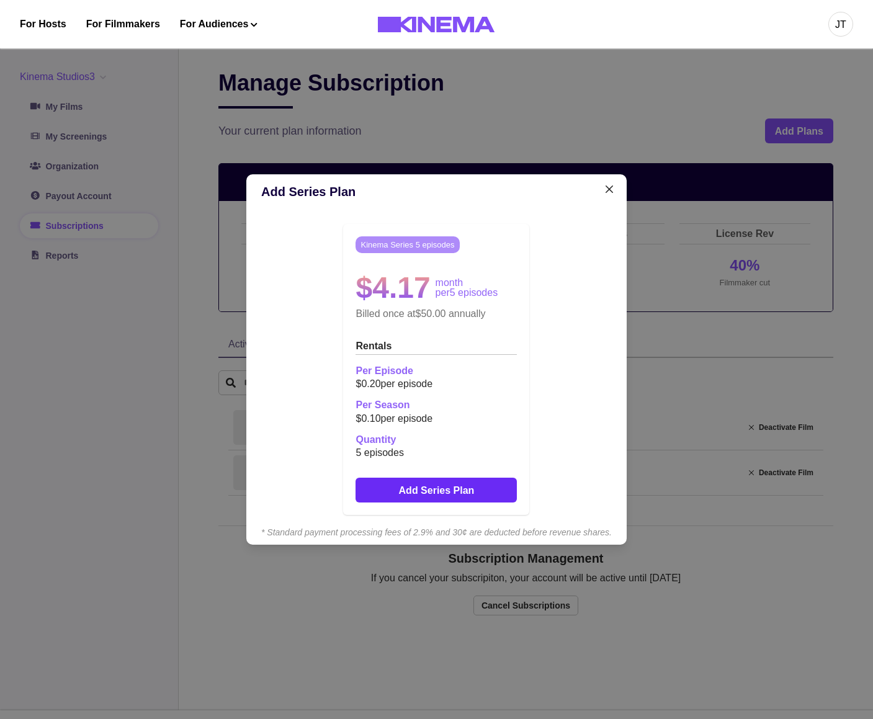
click at [469, 487] on button "Add Series Plan" at bounding box center [435, 489] width 161 height 25
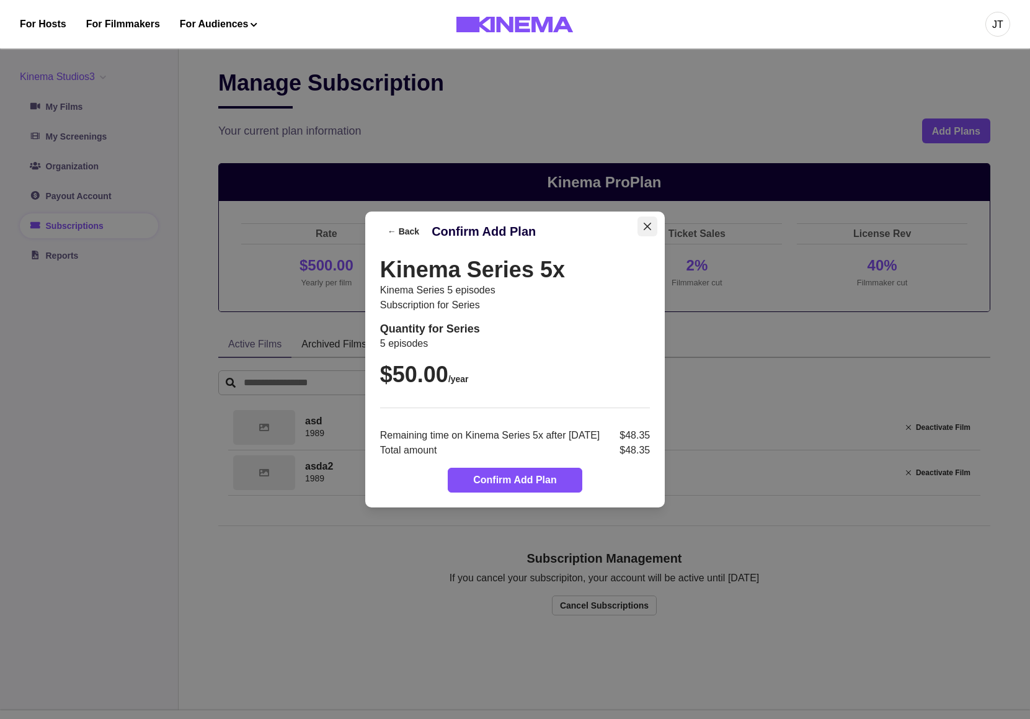
click at [651, 225] on icon "Close" at bounding box center [647, 226] width 7 height 7
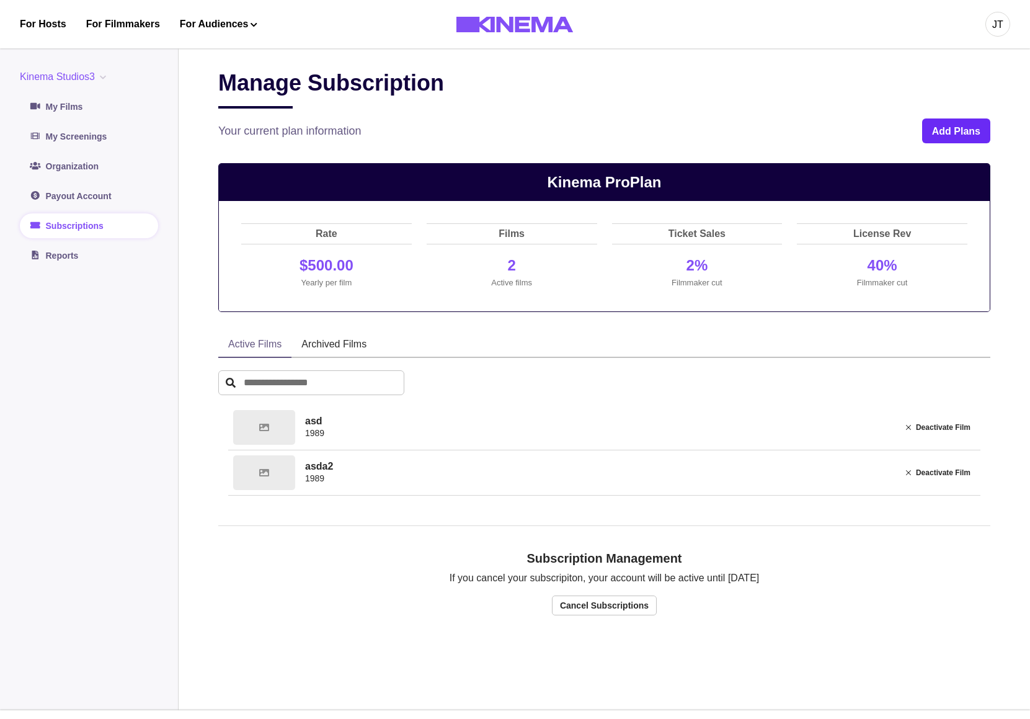
click at [872, 131] on button "Add Plans" at bounding box center [956, 130] width 68 height 25
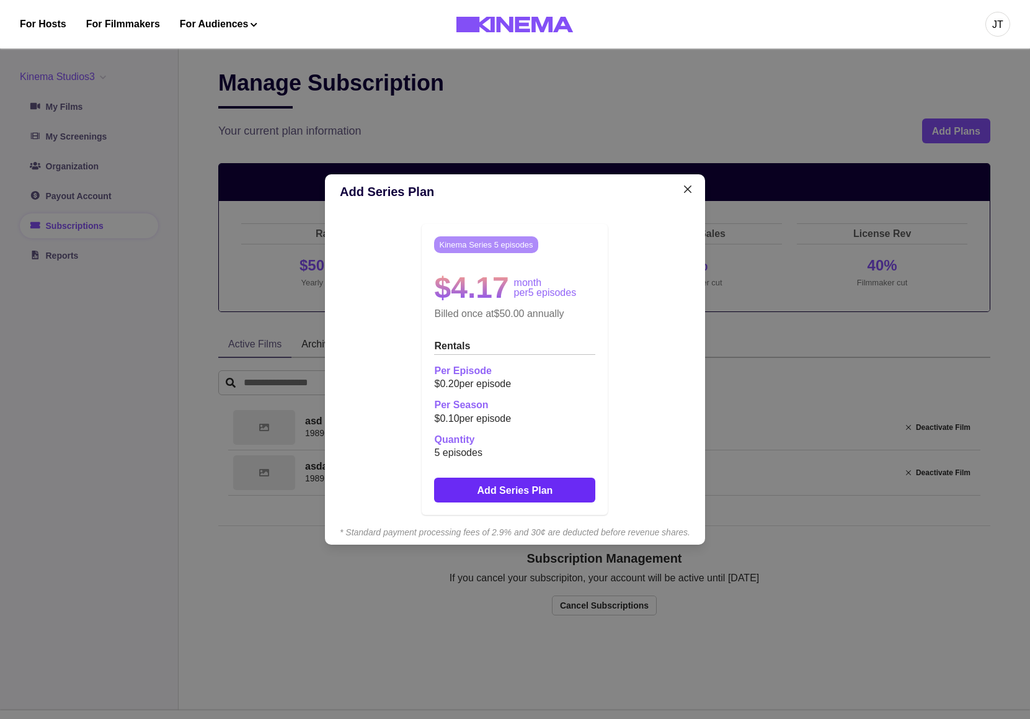
click at [494, 491] on button "Add Series Plan" at bounding box center [514, 489] width 161 height 25
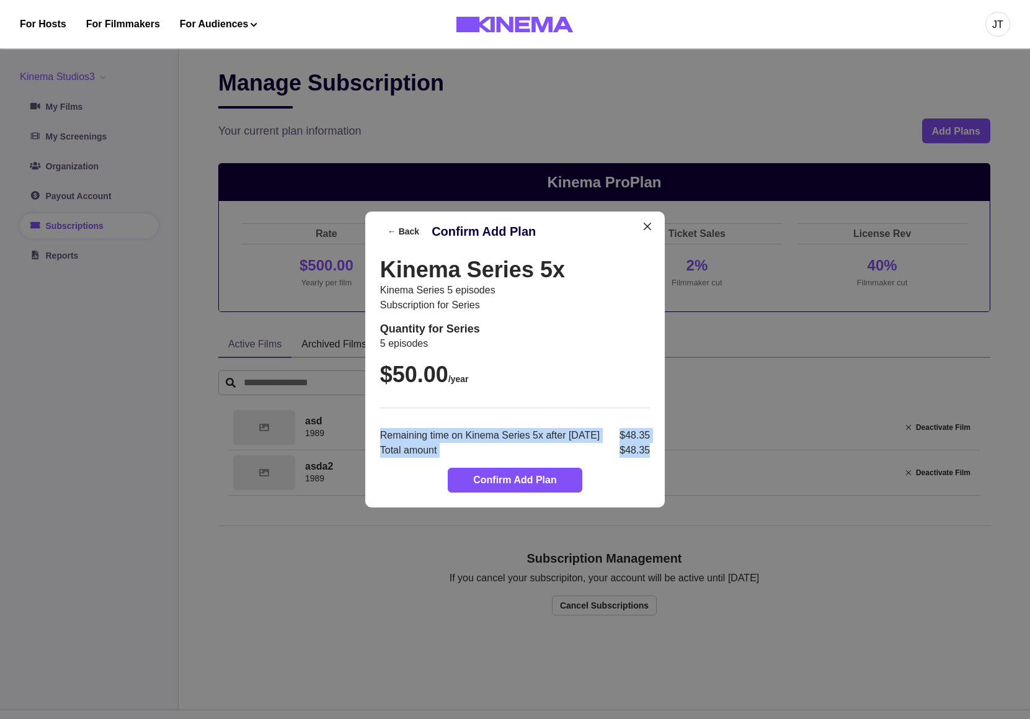
drag, startPoint x: 373, startPoint y: 436, endPoint x: 667, endPoint y: 450, distance: 293.7
click at [650, 450] on div "Remaining time on Kinema Series 5x after [DATE] $48.35 Total amount $48.35" at bounding box center [515, 443] width 270 height 30
click at [650, 450] on p "$48.35" at bounding box center [634, 450] width 30 height 15
drag, startPoint x: 372, startPoint y: 438, endPoint x: 665, endPoint y: 451, distance: 293.0
click at [650, 451] on div "Remaining time on Kinema Series 5x after [DATE] $48.35 Total amount $48.35" at bounding box center [515, 443] width 270 height 30
